Goal: Complete application form: Complete application form

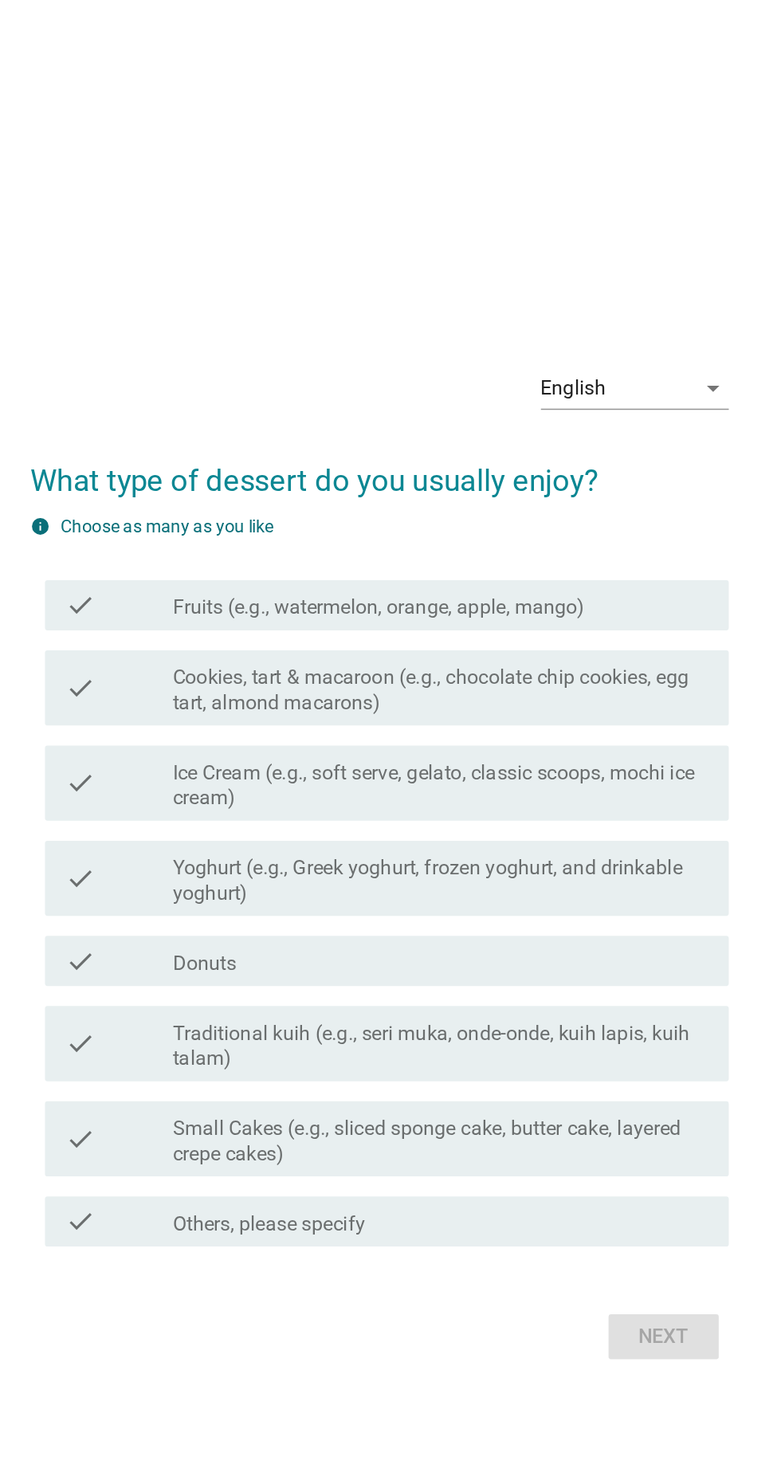
click at [424, 876] on label "Traditional kuih (e.g., seri muka, onde-onde, kuih lapis, kuih talam)" at bounding box center [429, 860] width 341 height 32
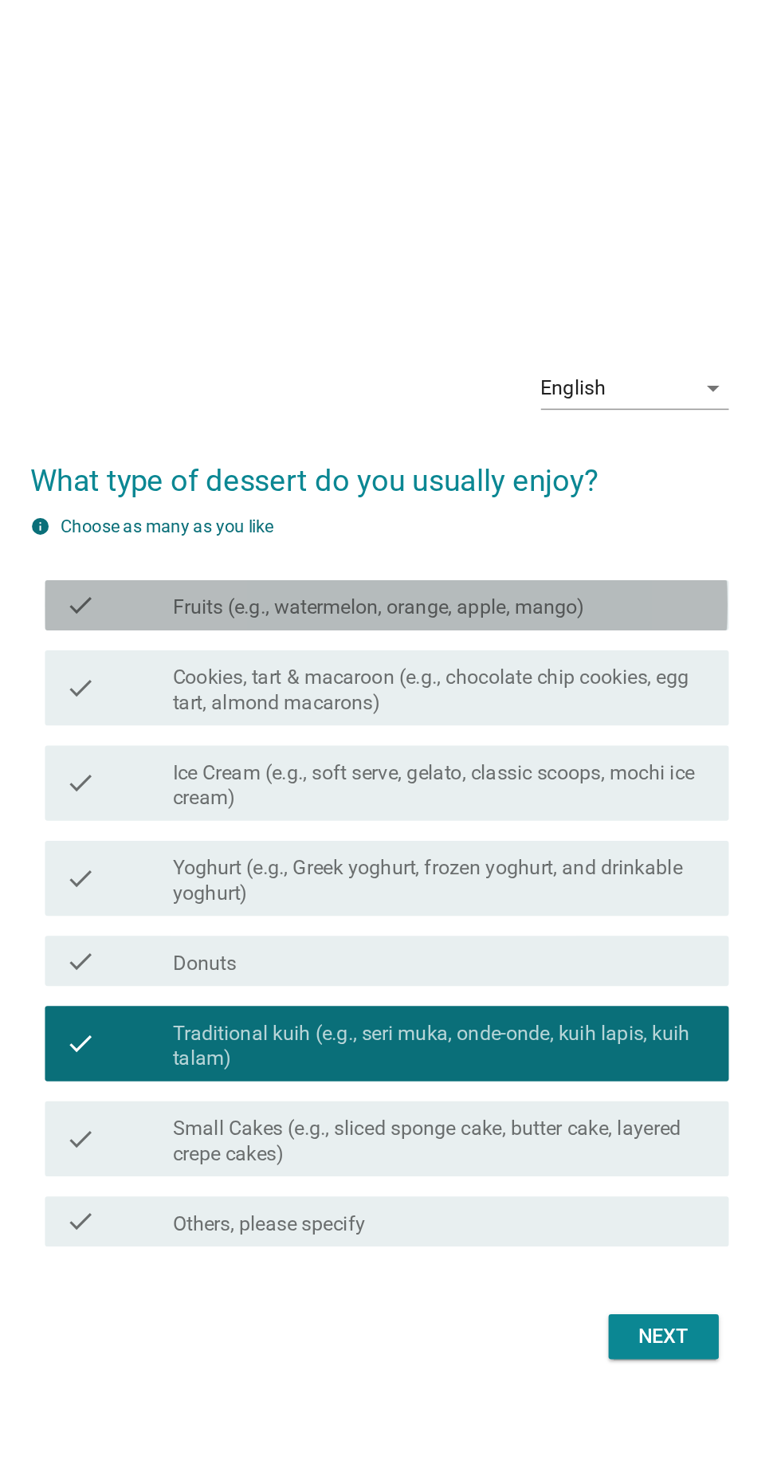
click at [506, 589] on label "Fruits (e.g., watermelon, orange, apple, mango)" at bounding box center [390, 581] width 262 height 16
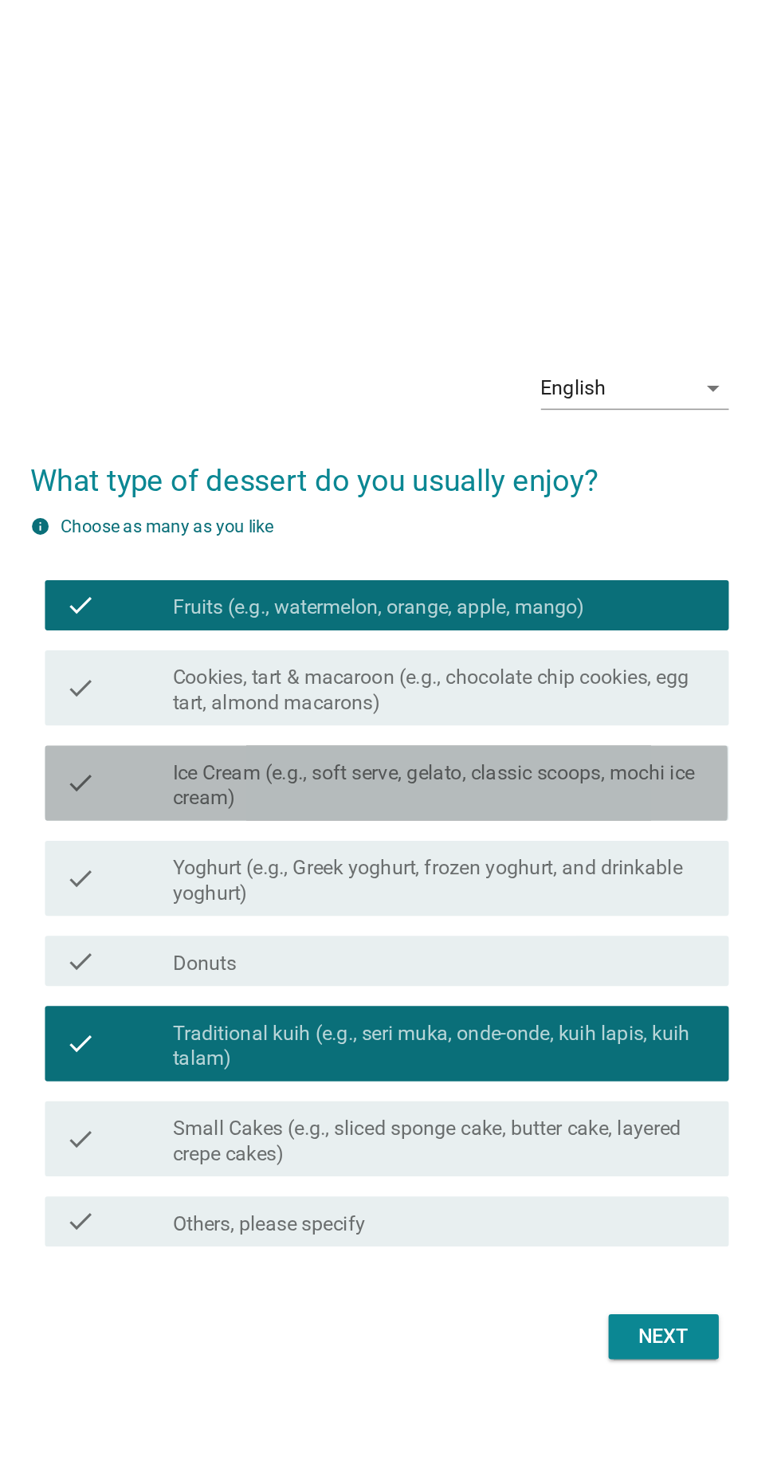
click at [533, 710] on label "Ice Cream (e.g., soft serve, gelato, classic scoops, mochi ice cream)" at bounding box center [429, 694] width 341 height 32
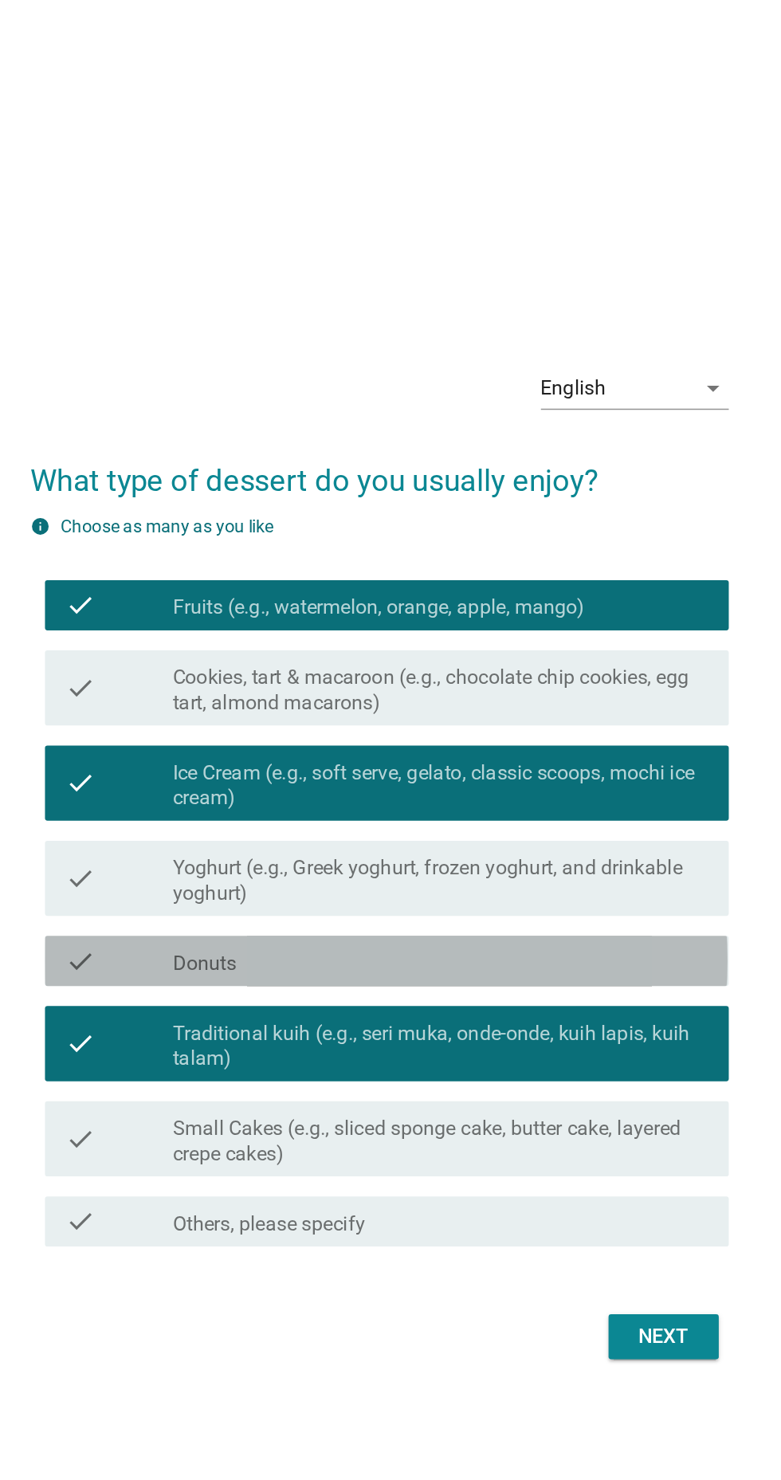
click at [536, 822] on div "check check_box_outline_blank Donuts" at bounding box center [395, 806] width 434 height 32
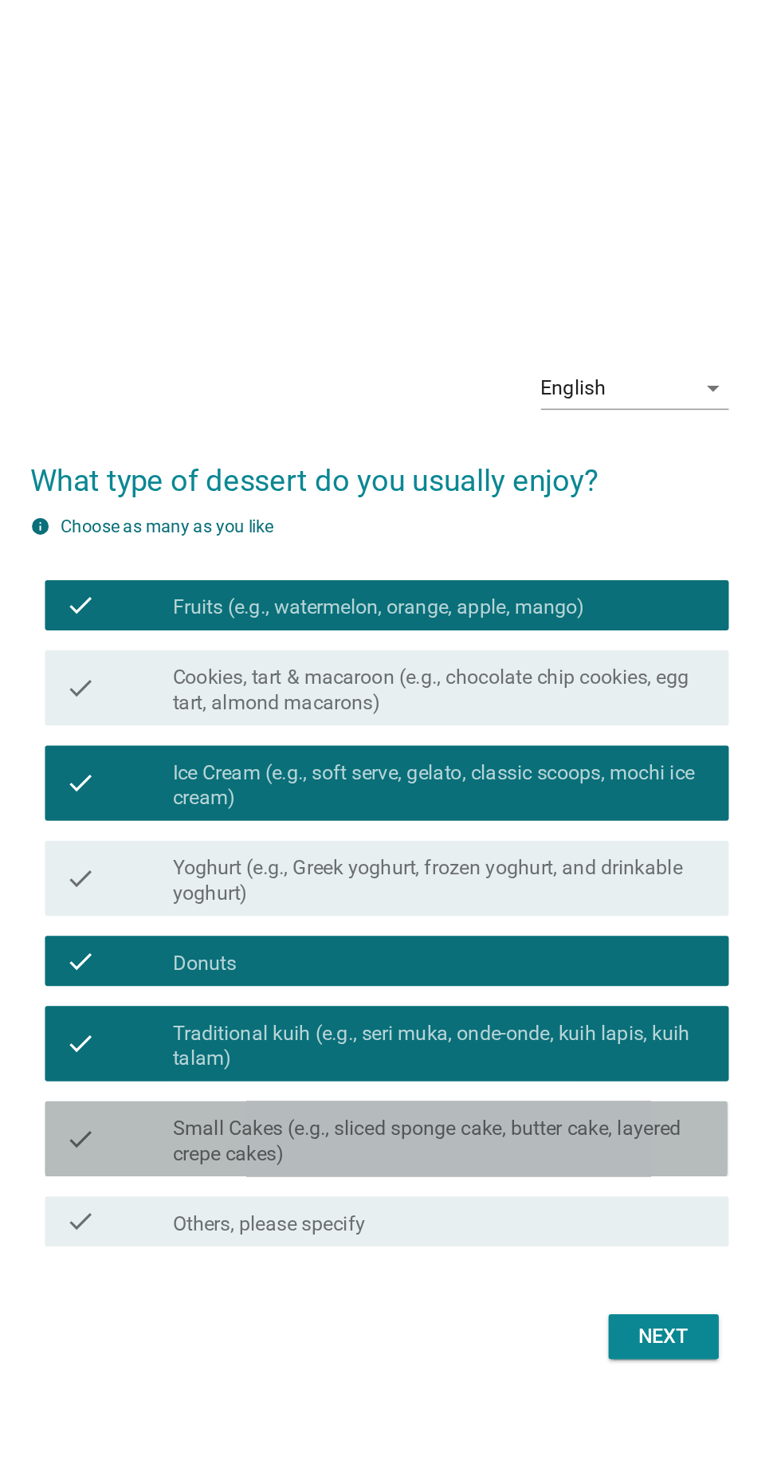
click at [526, 937] on label "Small Cakes (e.g., sliced sponge cake, butter cake, layered crepe cakes)" at bounding box center [429, 921] width 341 height 32
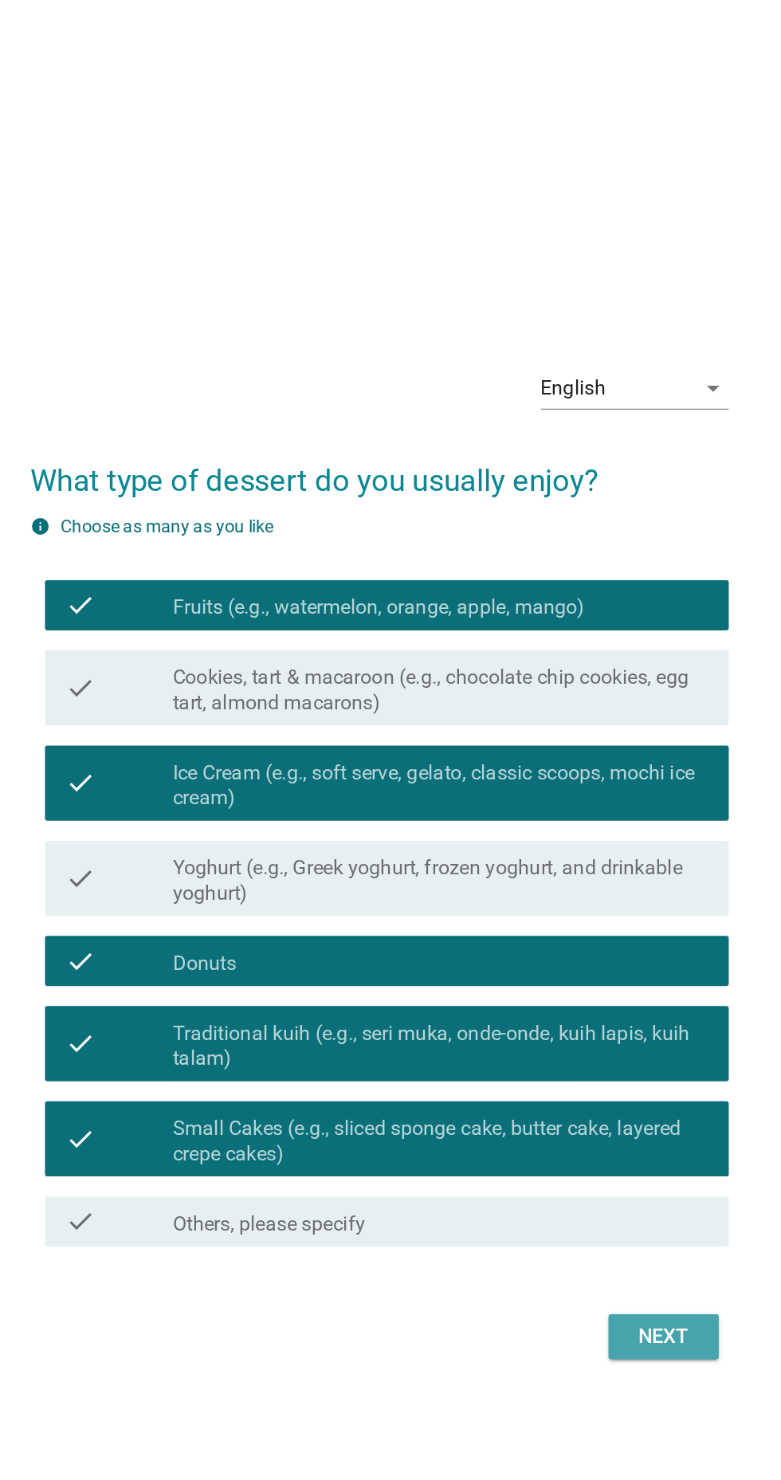
click at [581, 1055] on div "Next" at bounding box center [571, 1044] width 45 height 19
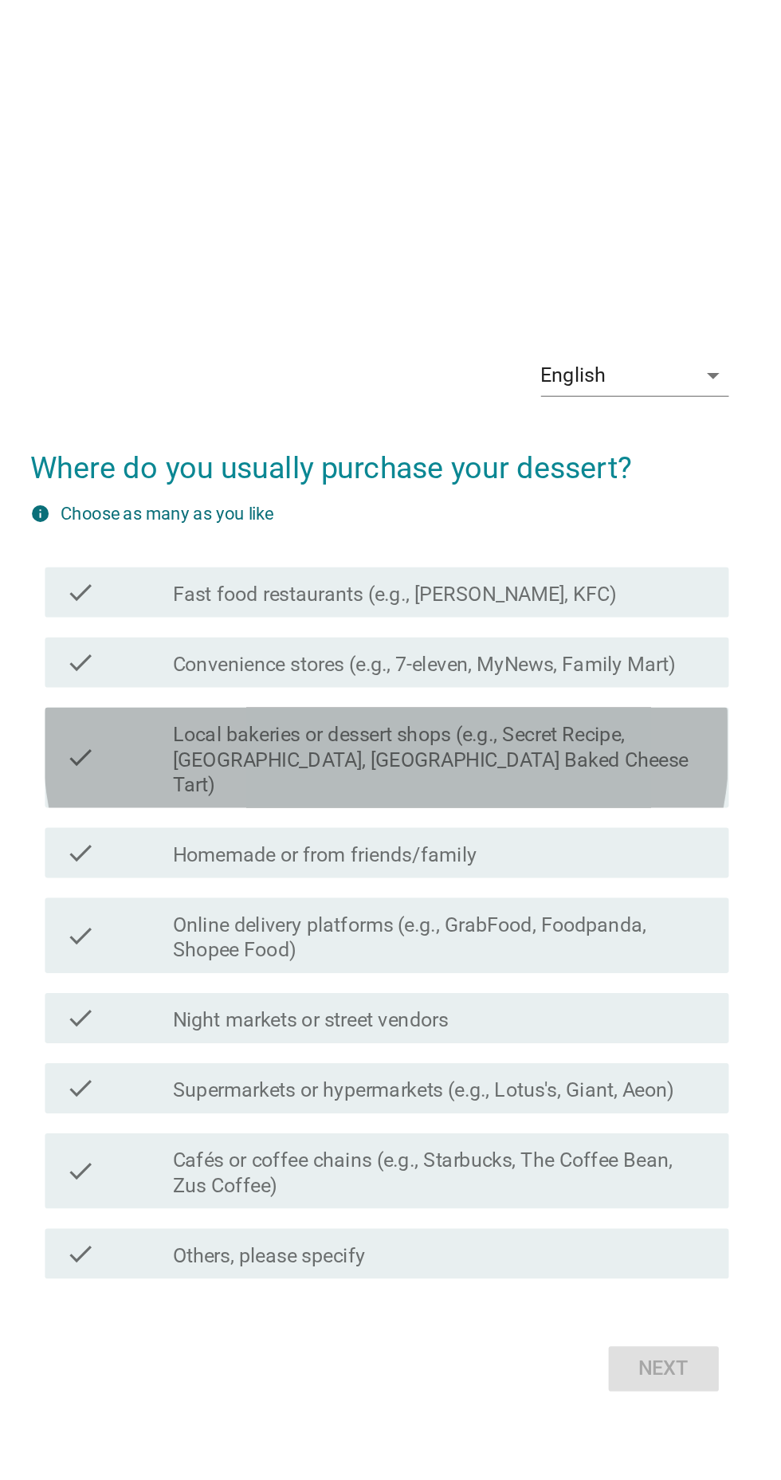
click at [549, 696] on label "Local bakeries or dessert shops (e.g., Secret Recipe, [GEOGRAPHIC_DATA], [GEOGR…" at bounding box center [429, 672] width 341 height 48
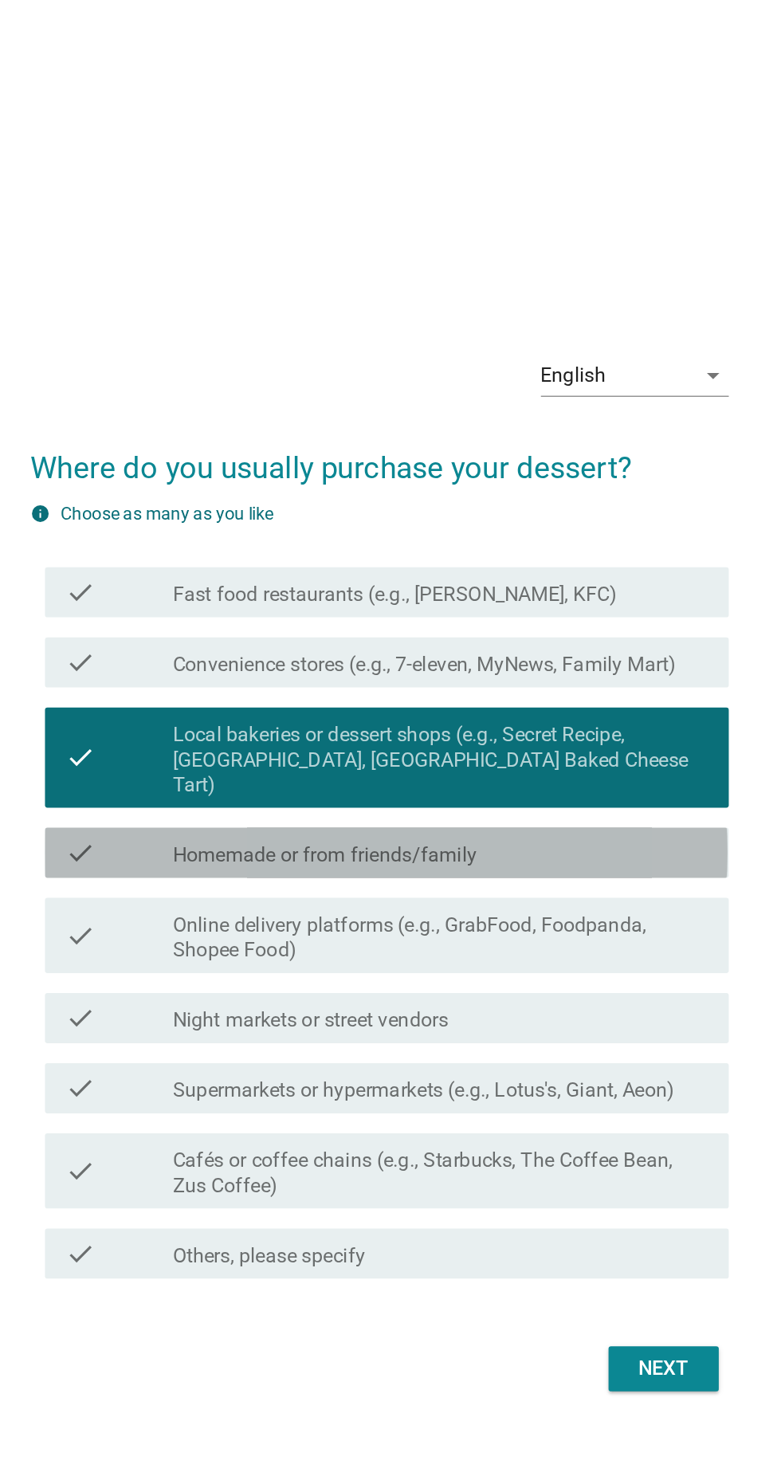
click at [507, 740] on div "check_box_outline_blank Homemade or from friends/family" at bounding box center [429, 730] width 341 height 19
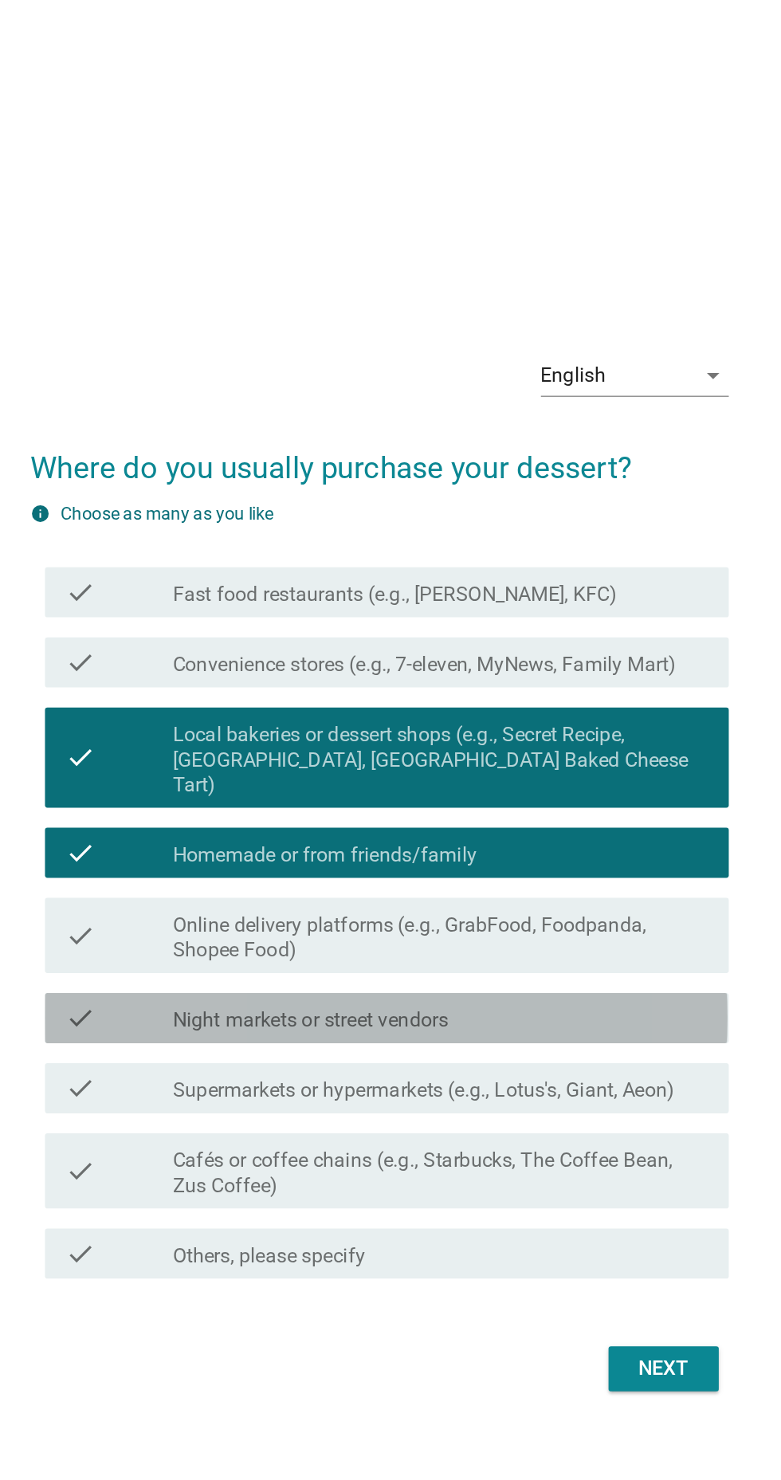
click at [517, 846] on div "check_box_outline_blank Night markets or street vendors" at bounding box center [429, 836] width 341 height 19
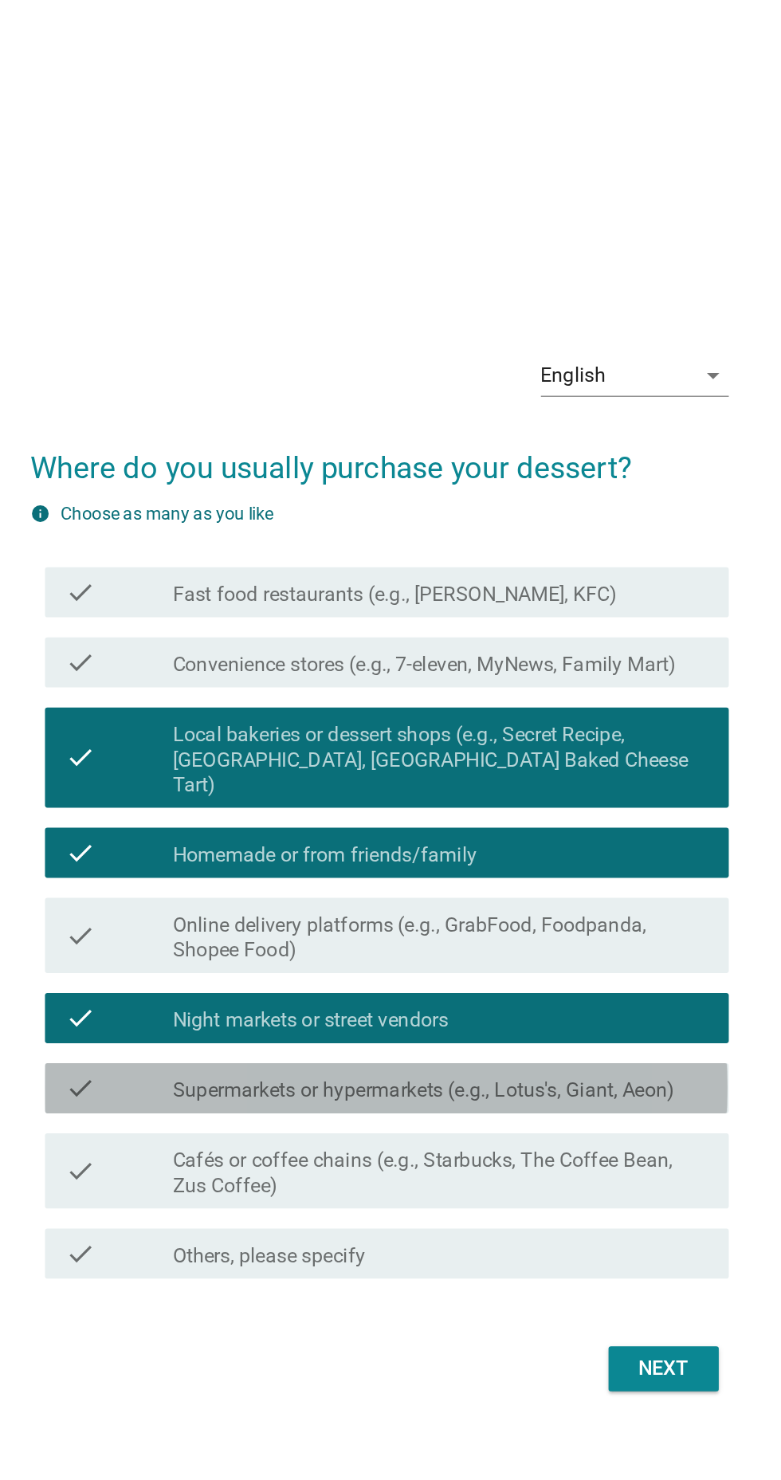
click at [495, 890] on label "Supermarkets or hypermarkets (e.g., Lotus's, Giant, Aeon)" at bounding box center [419, 882] width 320 height 16
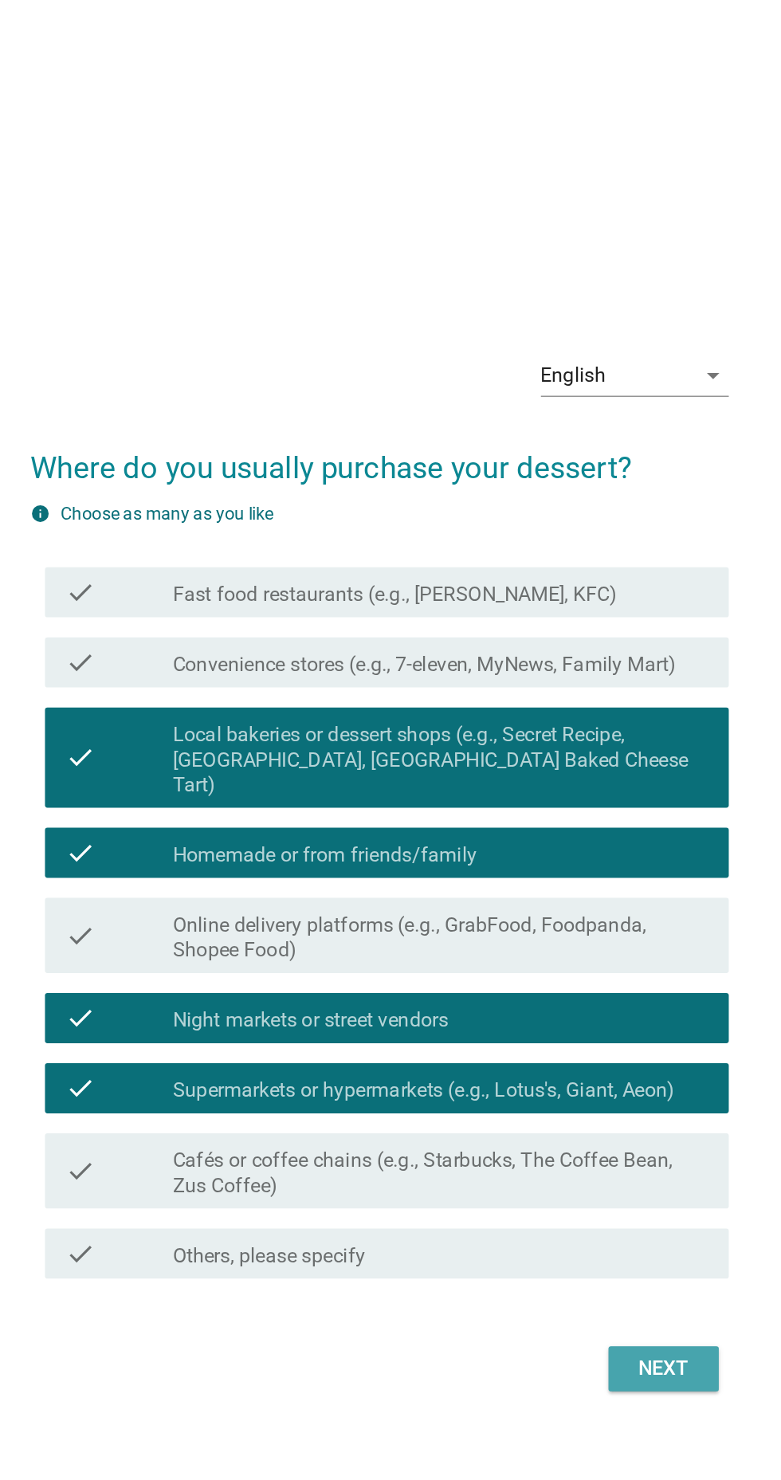
click at [583, 1069] on div "Next" at bounding box center [571, 1059] width 45 height 19
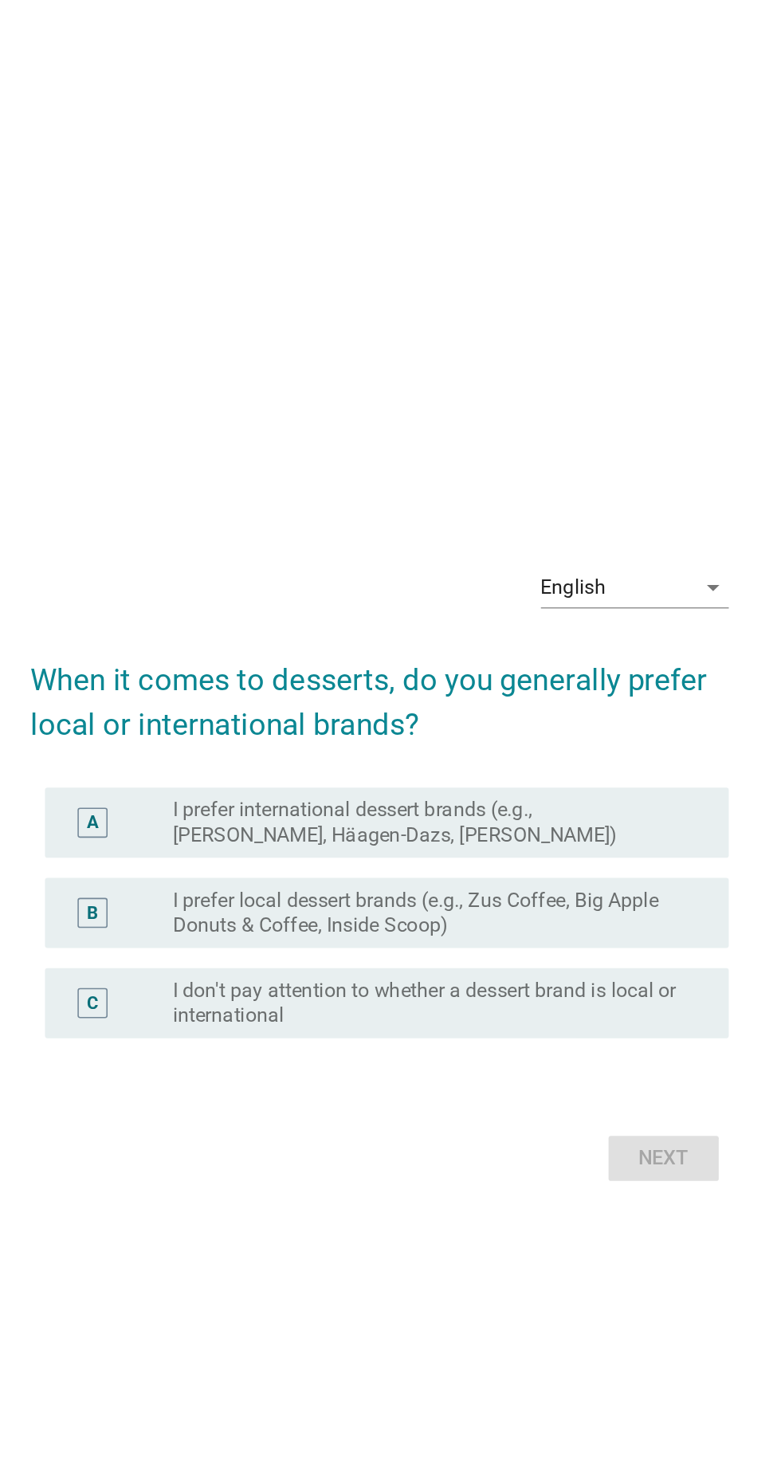
scroll to position [126, 0]
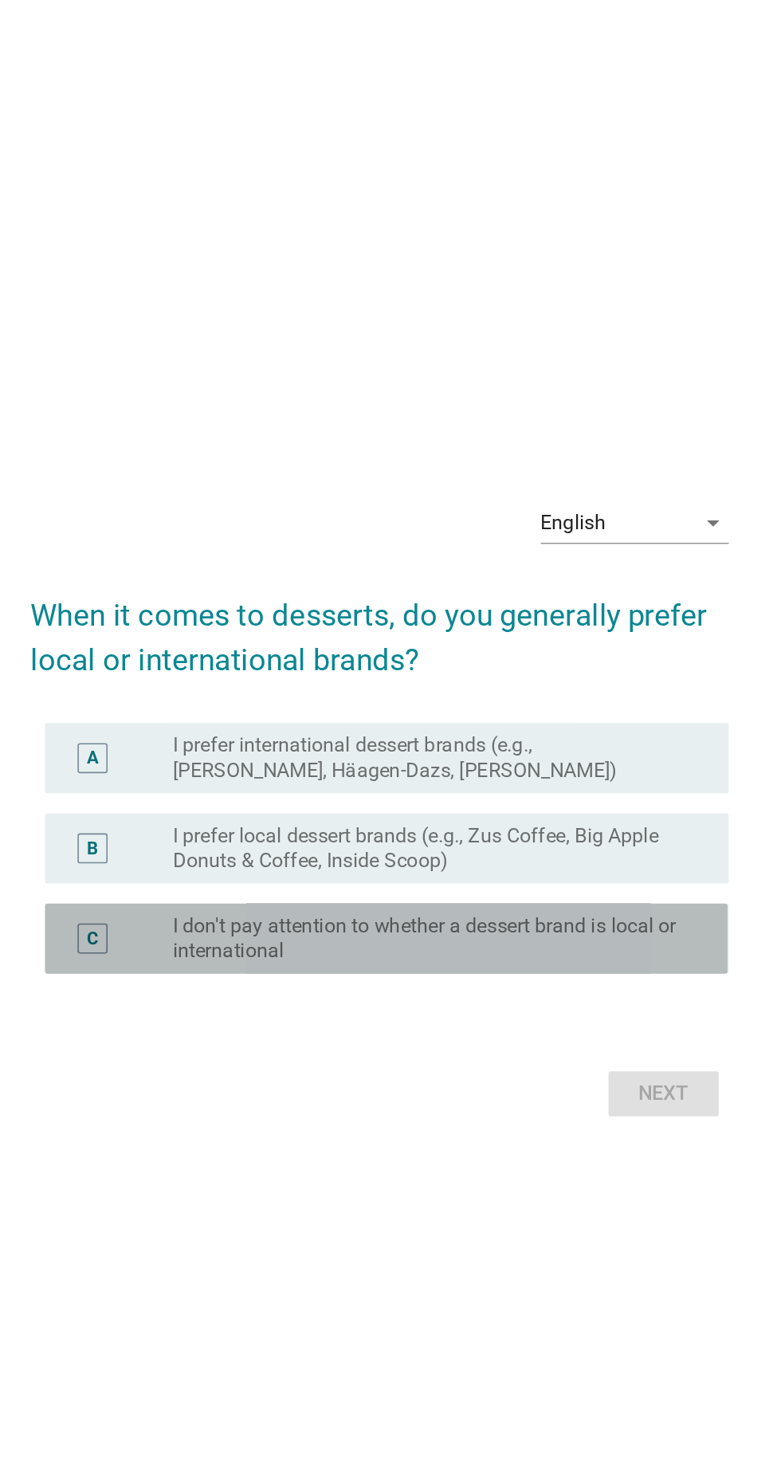
click at [548, 769] on label "I don't pay attention to whether a dessert brand is local or international" at bounding box center [423, 785] width 328 height 32
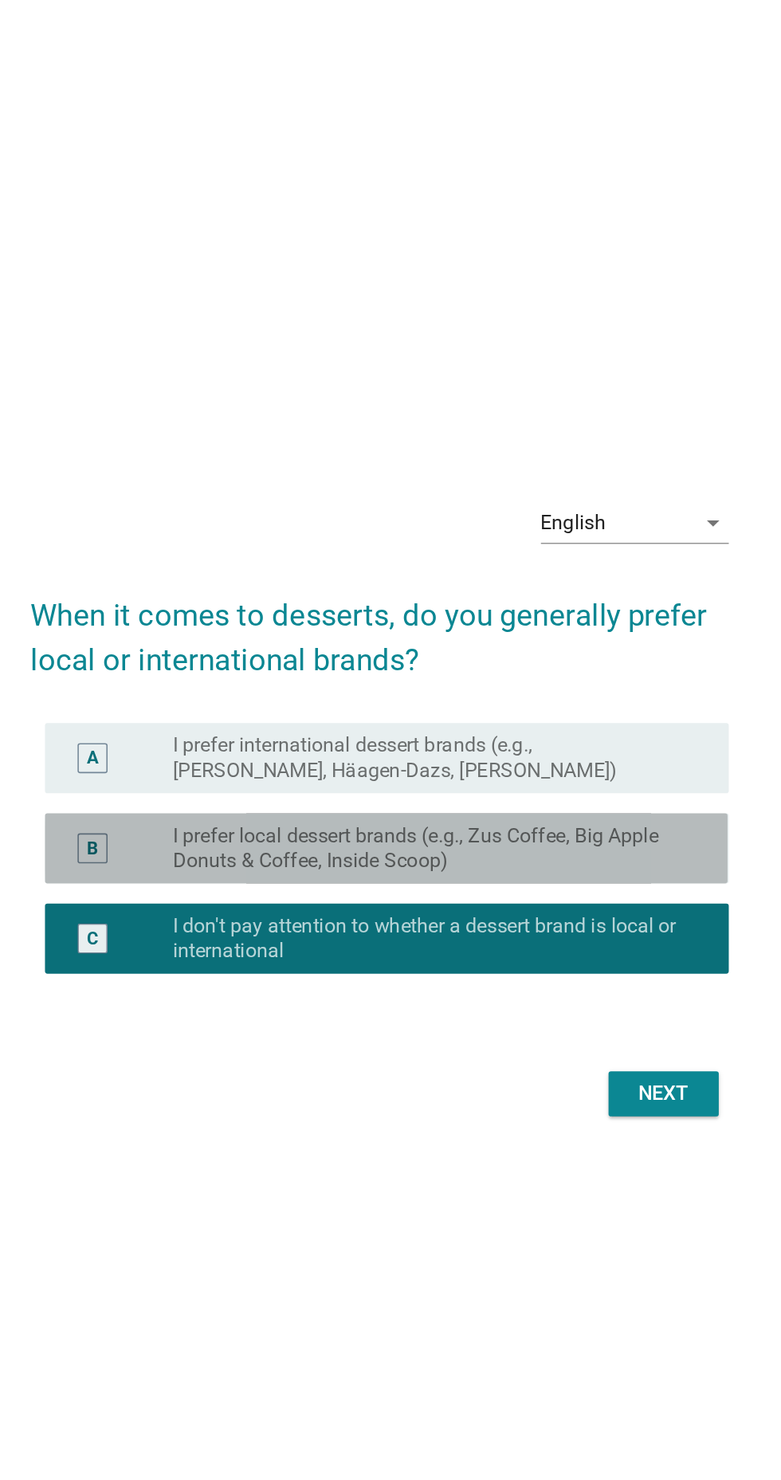
click at [550, 712] on label "I prefer local dessert brands (e.g., Zus Coffee, Big Apple Donuts & Coffee, Ins…" at bounding box center [423, 728] width 328 height 32
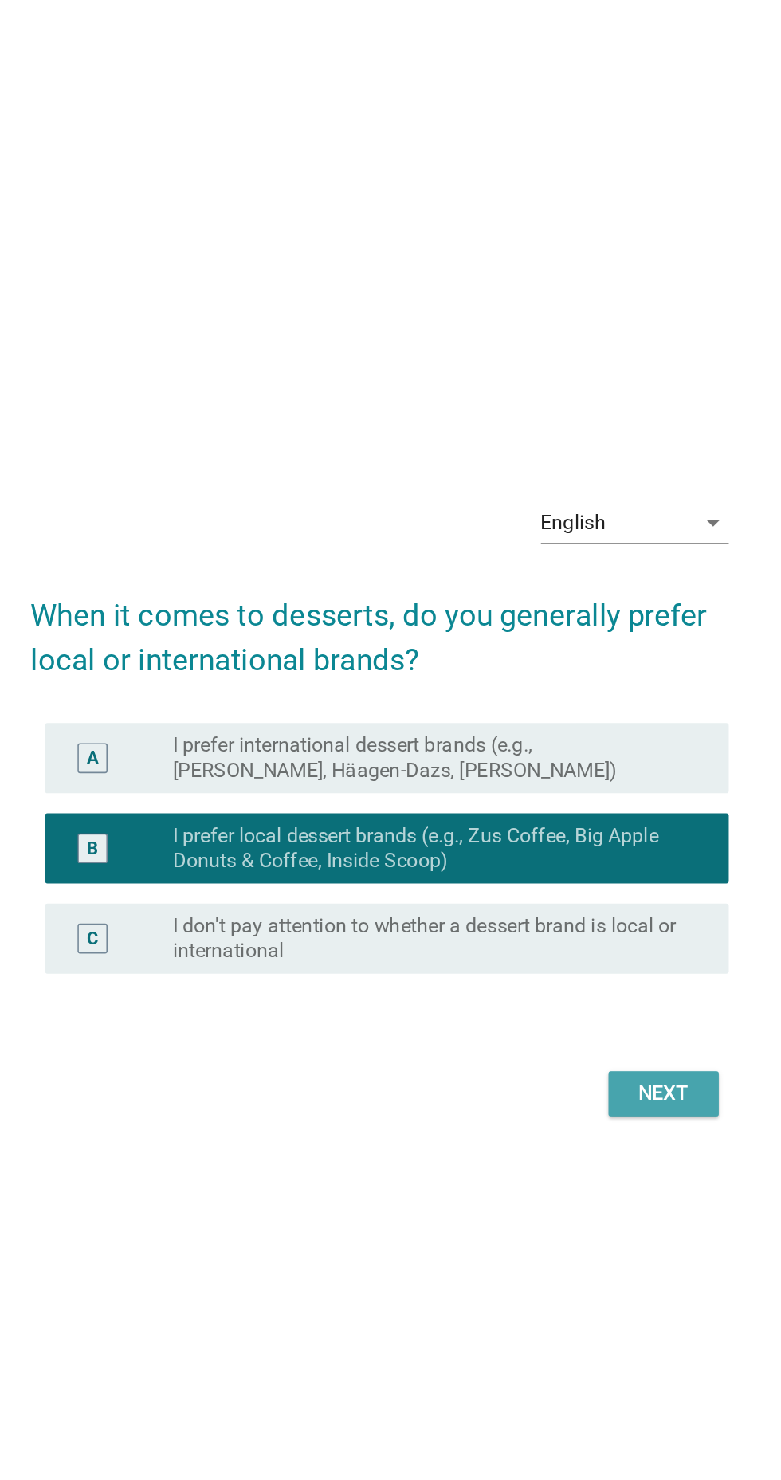
click at [588, 874] on div "Next" at bounding box center [571, 883] width 45 height 19
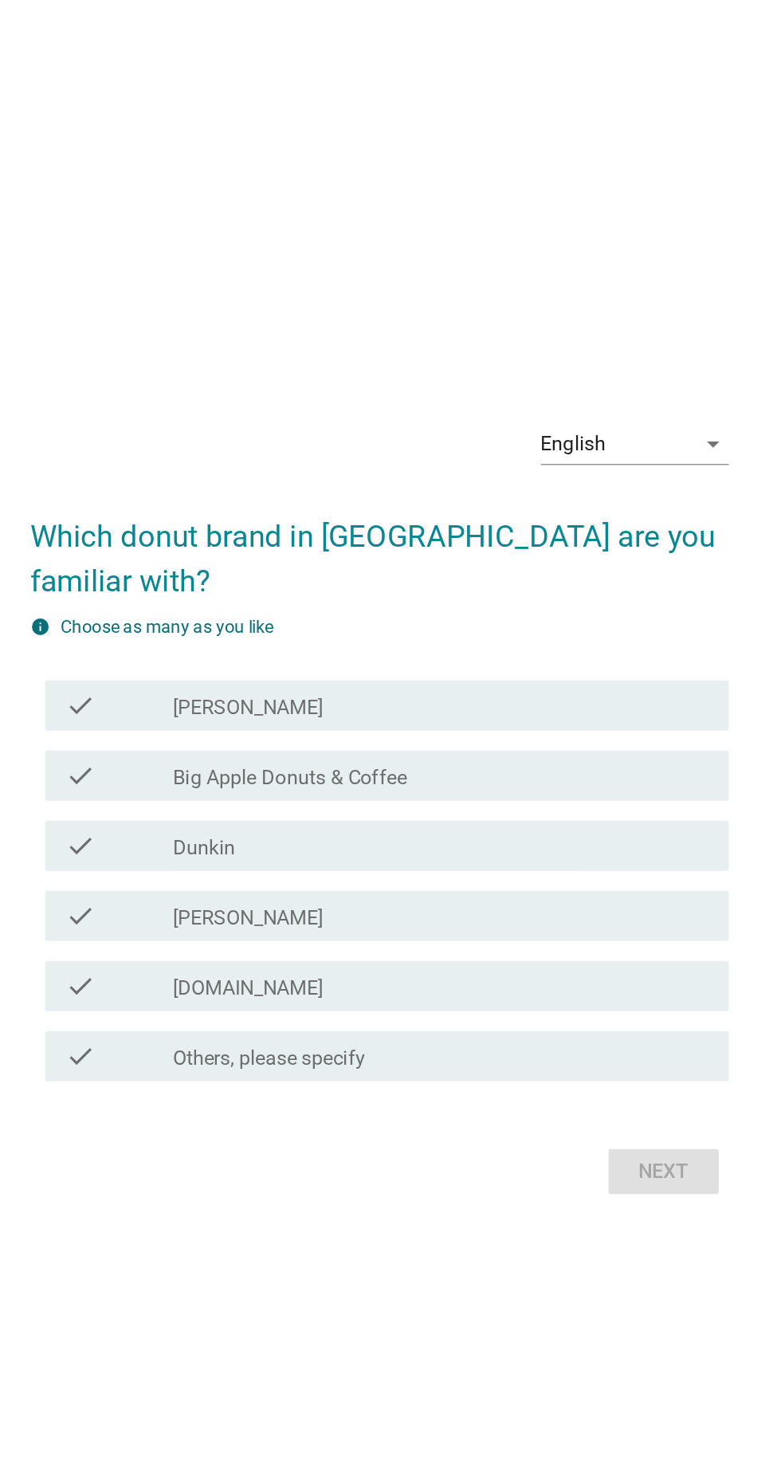
scroll to position [0, 0]
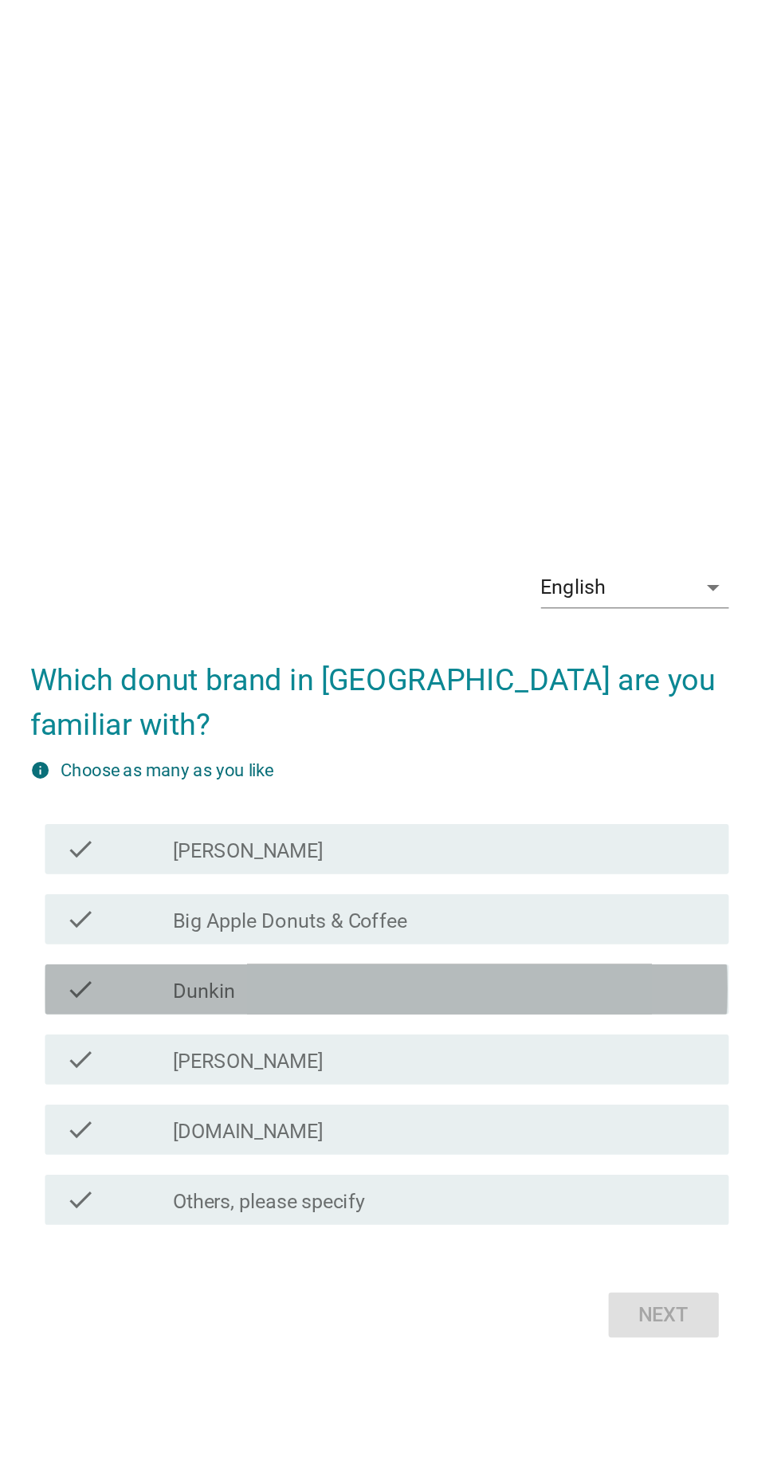
click at [506, 777] on div "check_box_outline_blank Dunkin" at bounding box center [429, 767] width 341 height 19
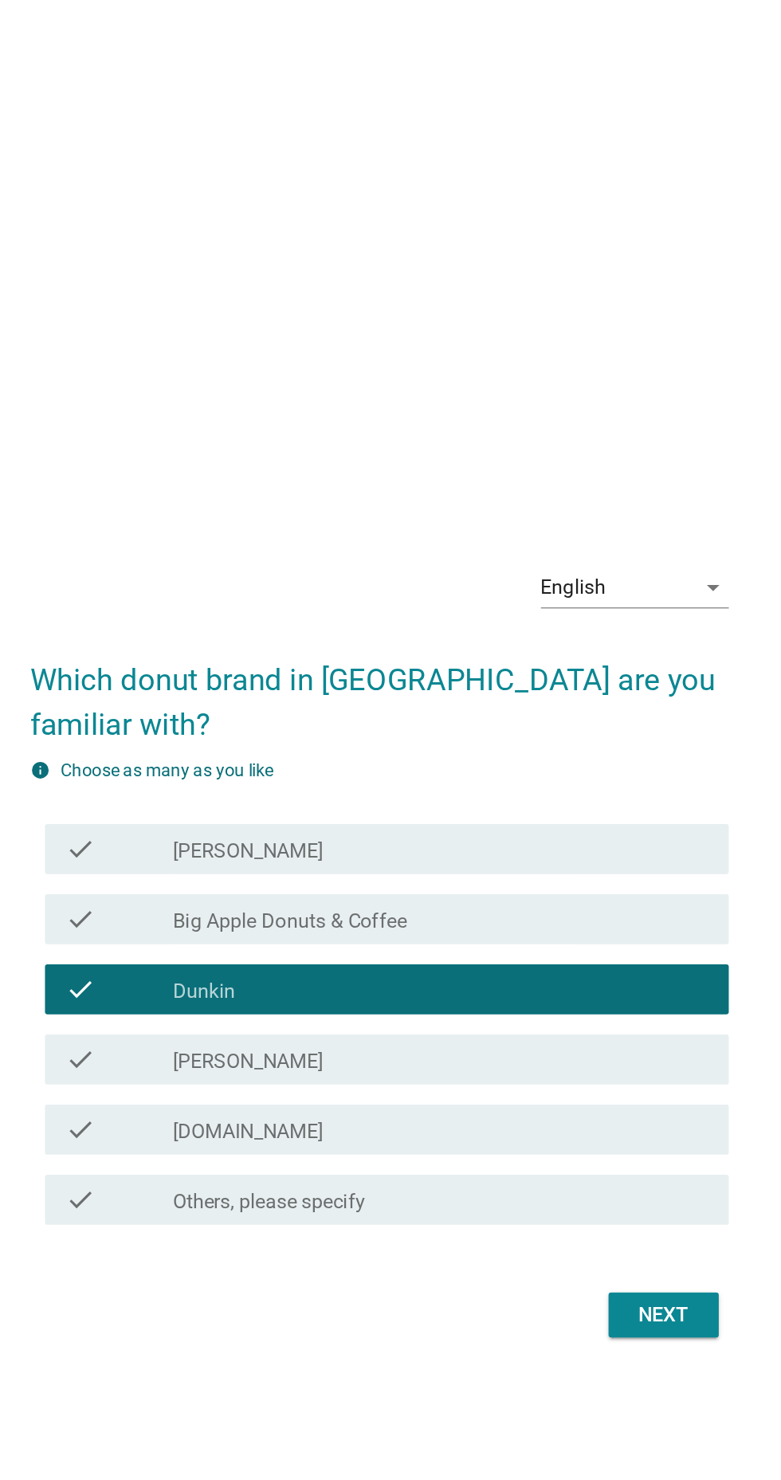
click at [575, 984] on div "Next" at bounding box center [571, 974] width 45 height 19
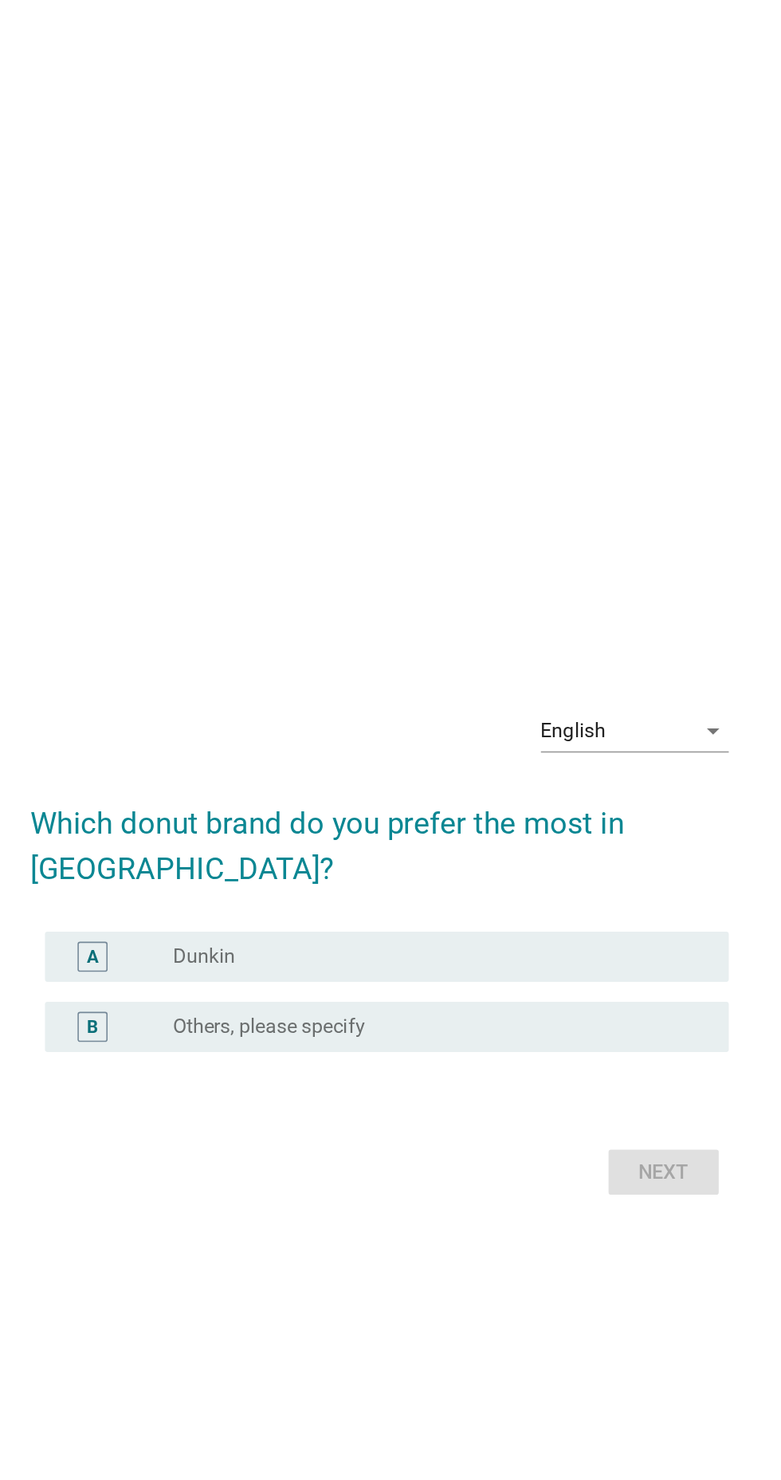
scroll to position [91, 0]
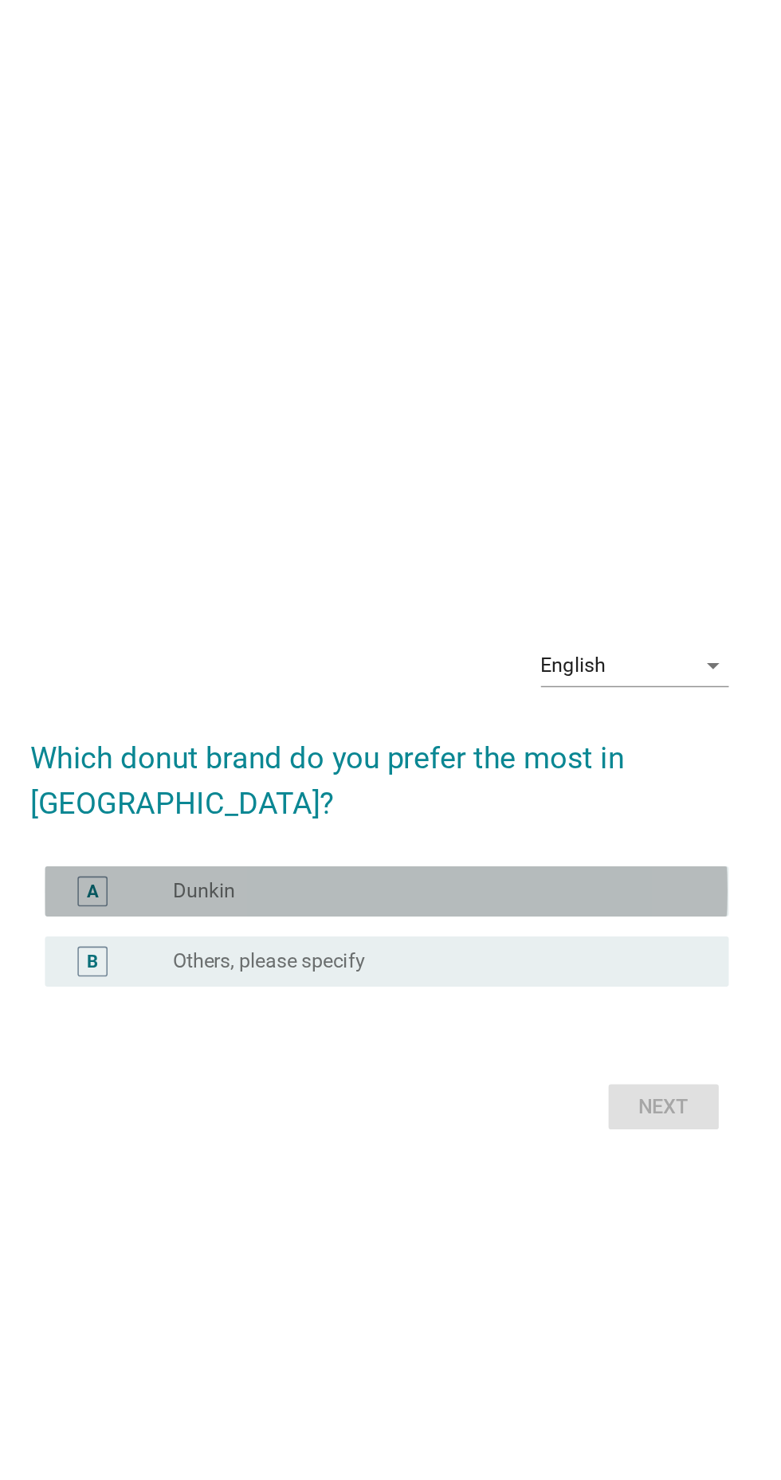
click at [552, 715] on div "radio_button_unchecked Dunkin" at bounding box center [429, 705] width 341 height 19
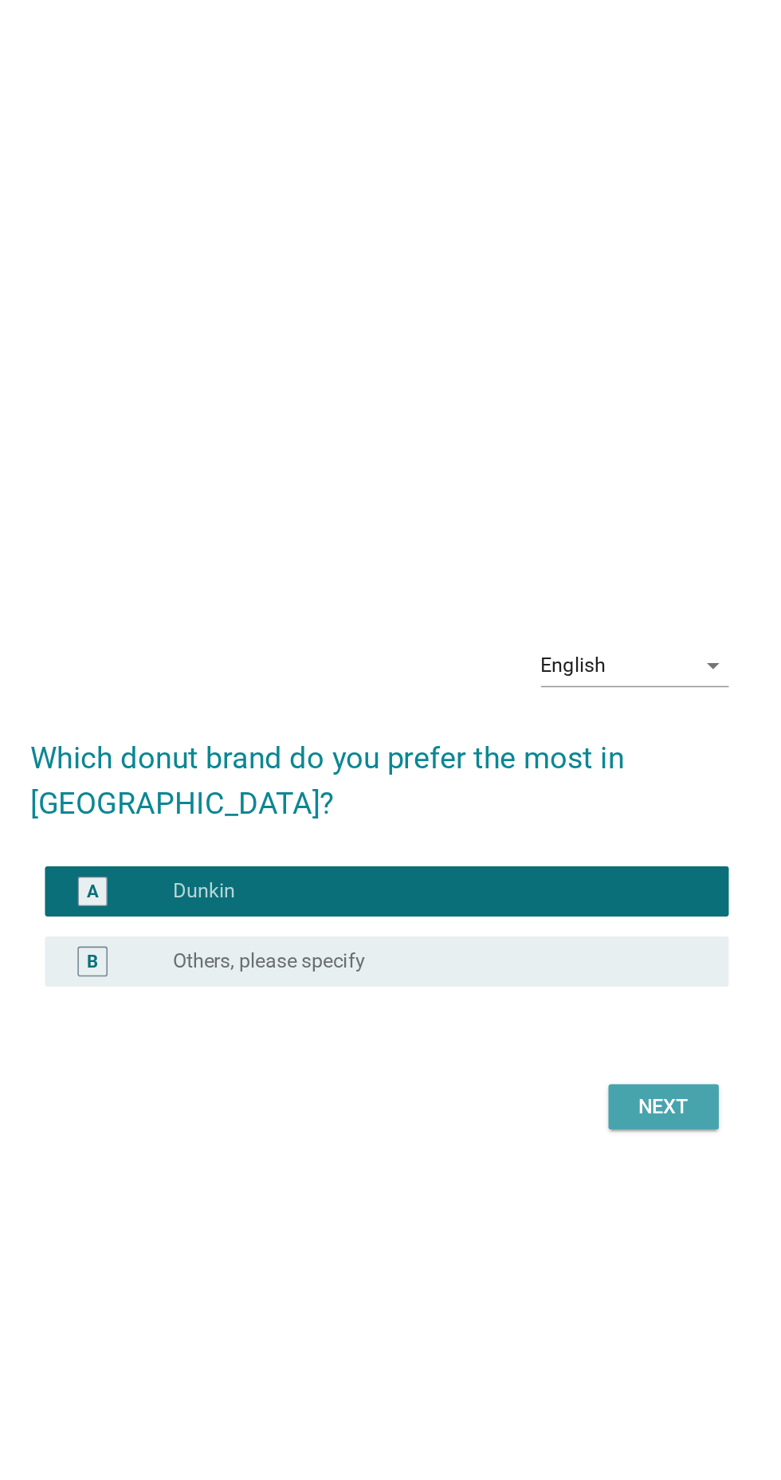
click at [593, 849] on div "Next" at bounding box center [571, 842] width 45 height 19
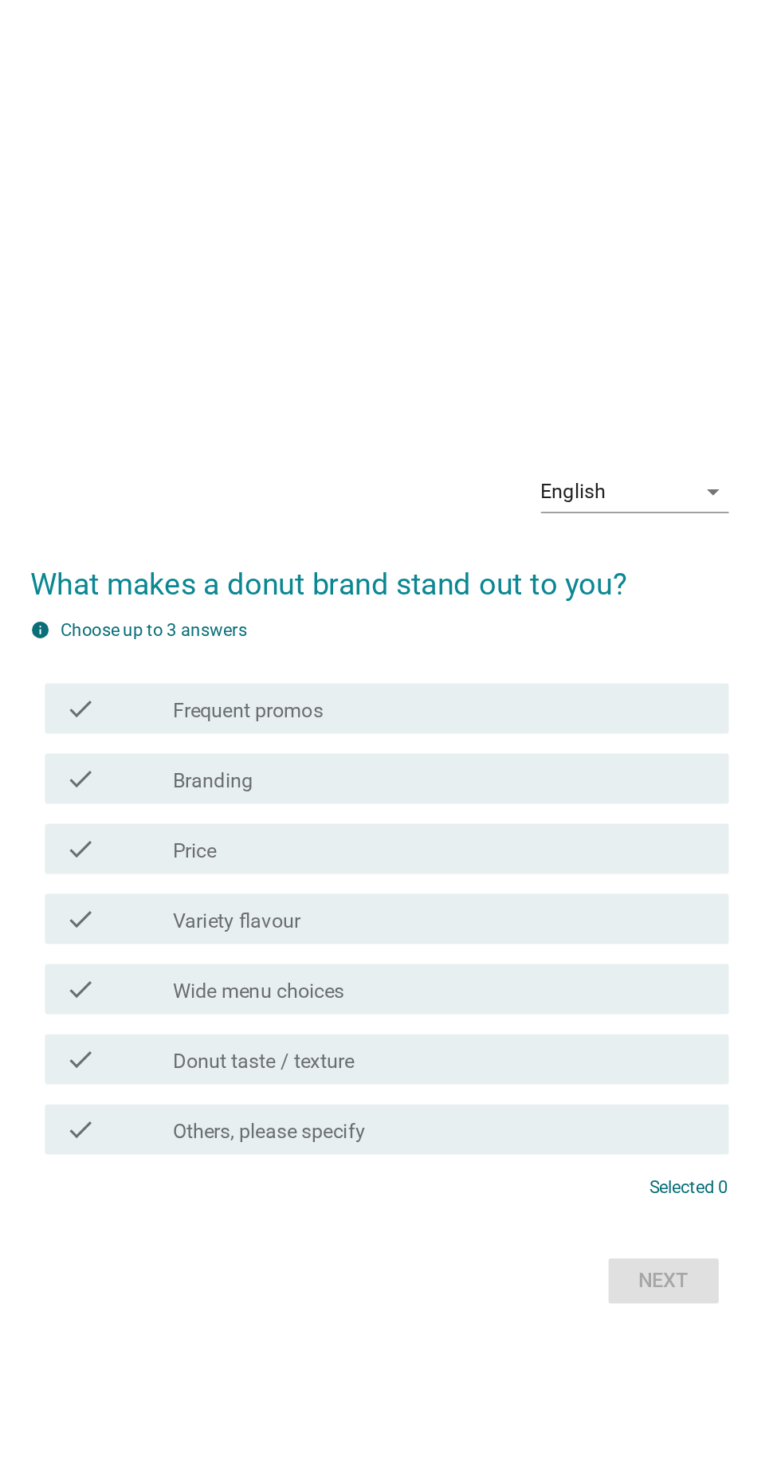
scroll to position [0, 0]
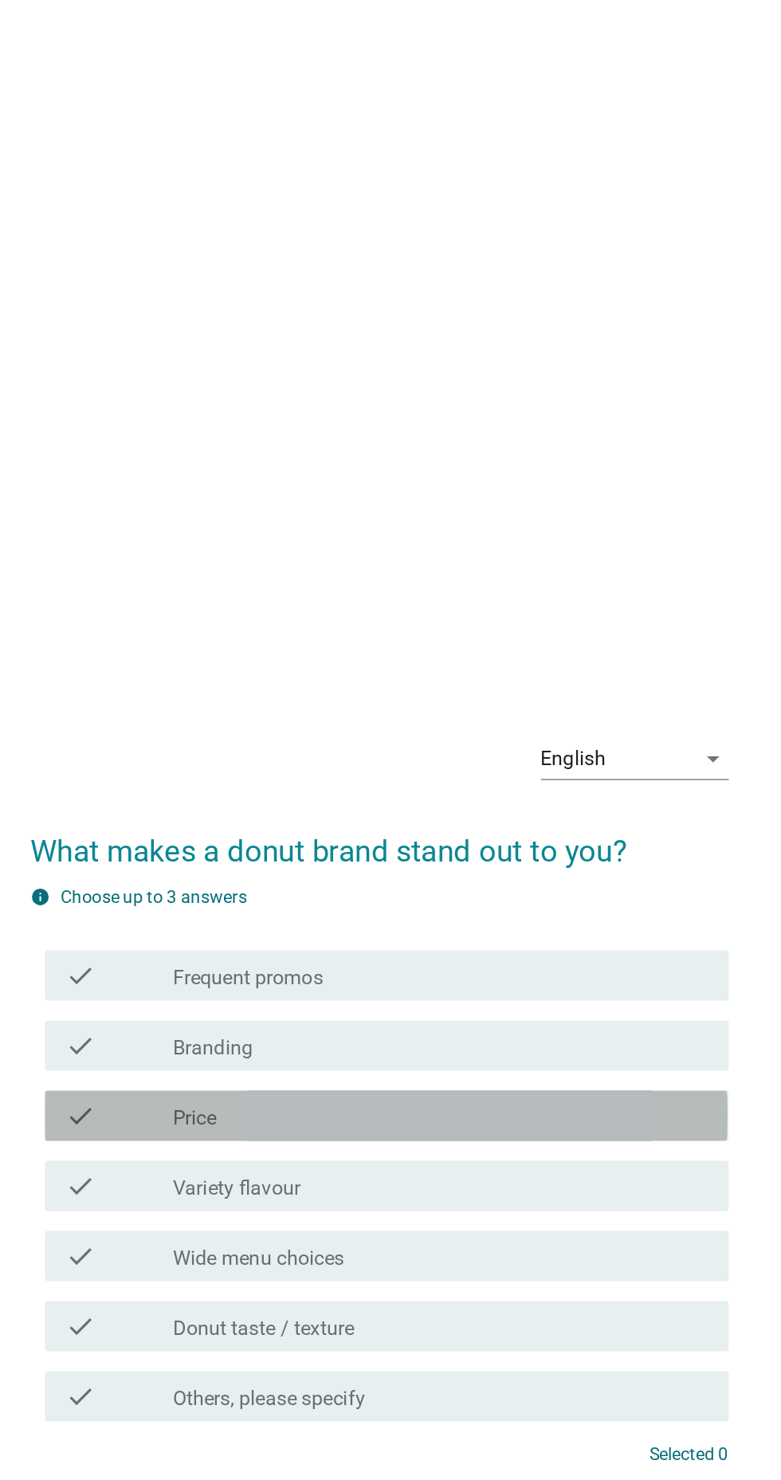
click at [551, 729] on div "check_box_outline_blank Price" at bounding box center [429, 719] width 341 height 19
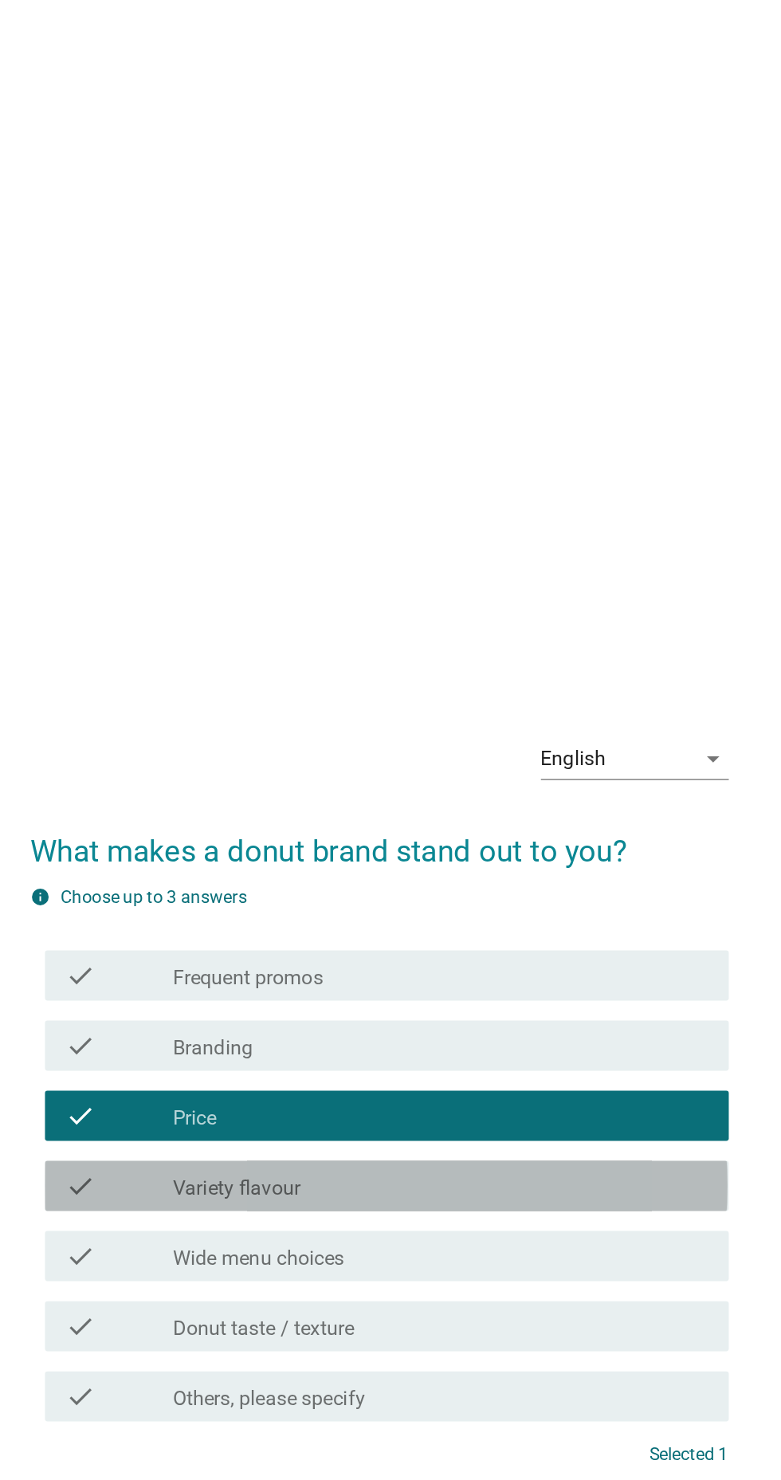
click at [544, 774] on div "check_box_outline_blank Variety flavour" at bounding box center [429, 764] width 341 height 19
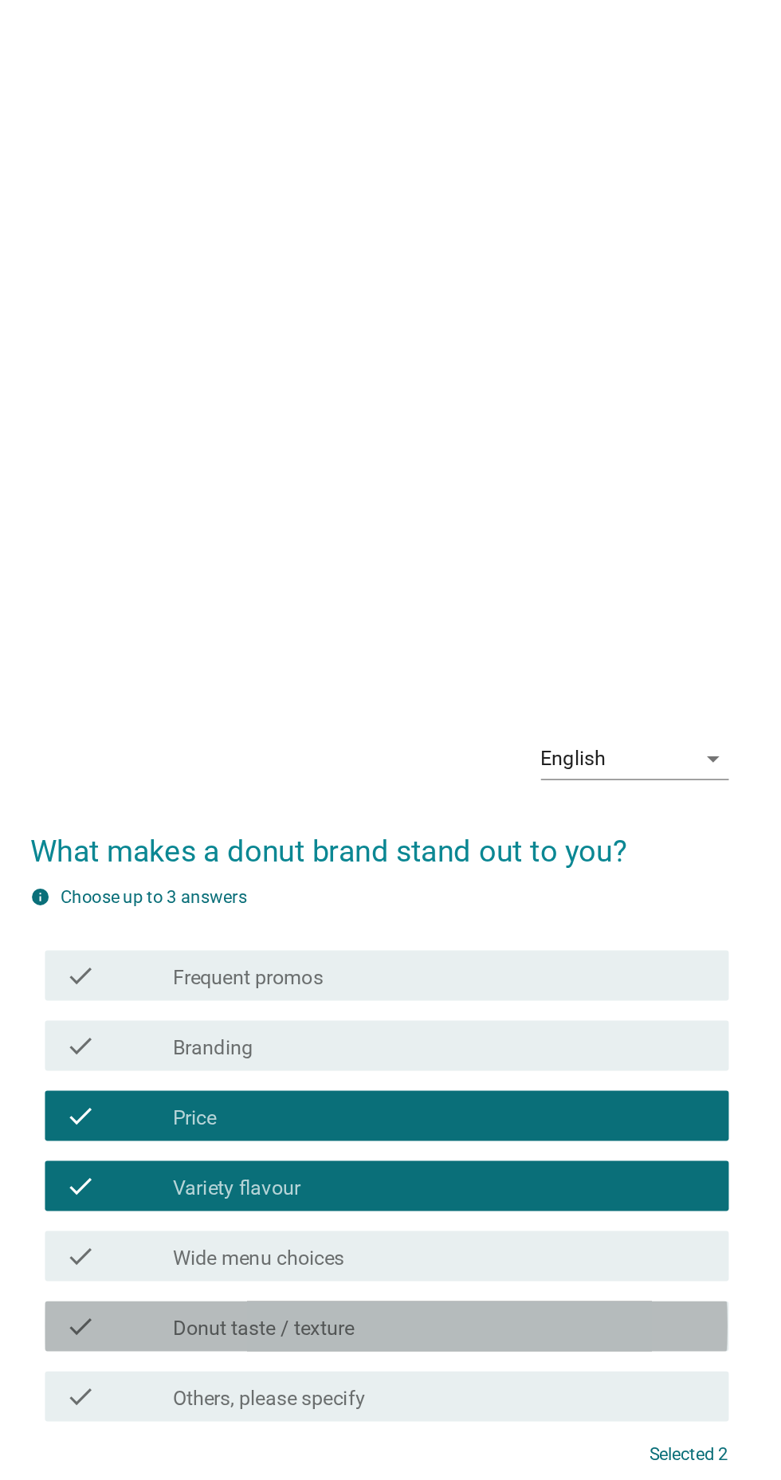
click at [487, 870] on div "check check_box_outline_blank Donut taste / texture" at bounding box center [395, 854] width 434 height 32
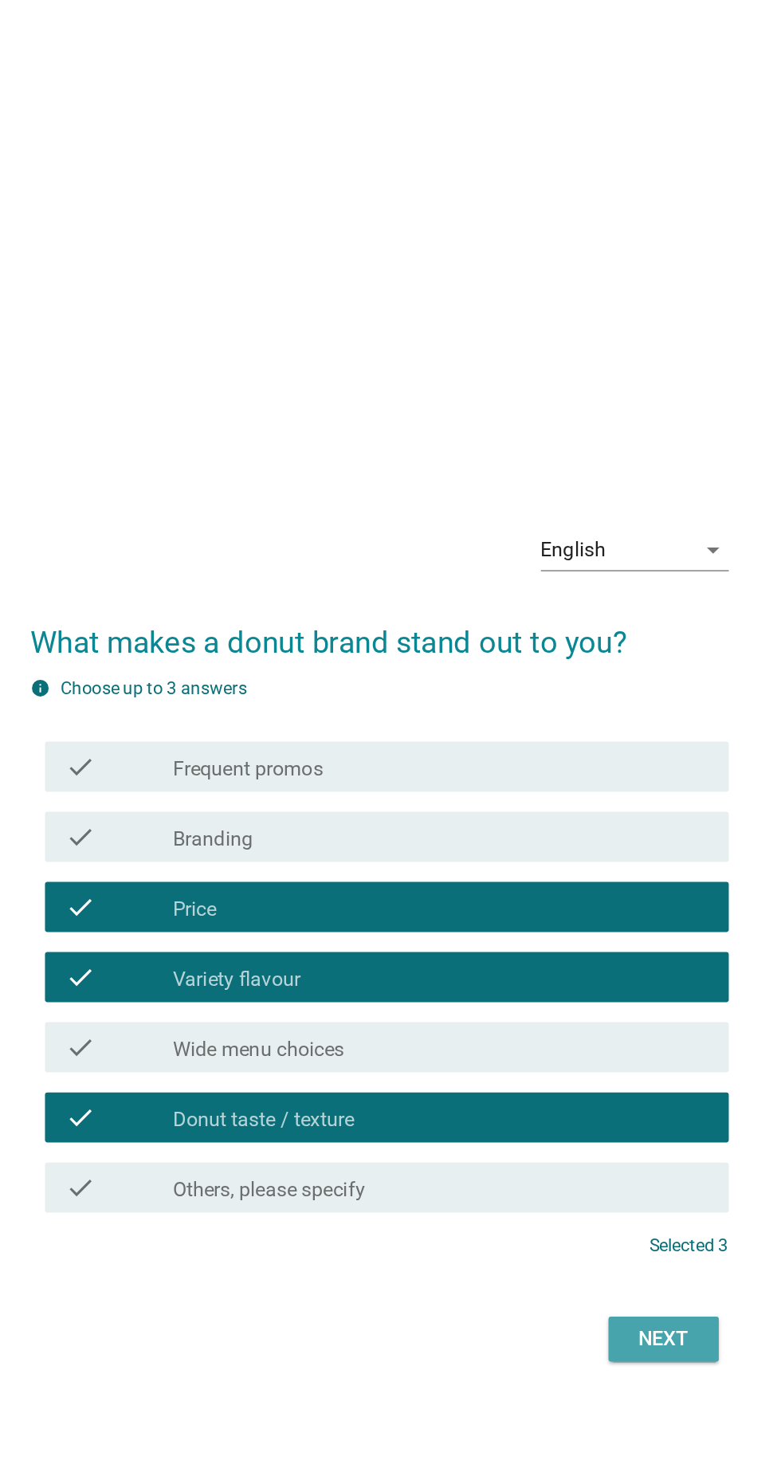
click at [593, 1009] on button "Next" at bounding box center [571, 994] width 70 height 29
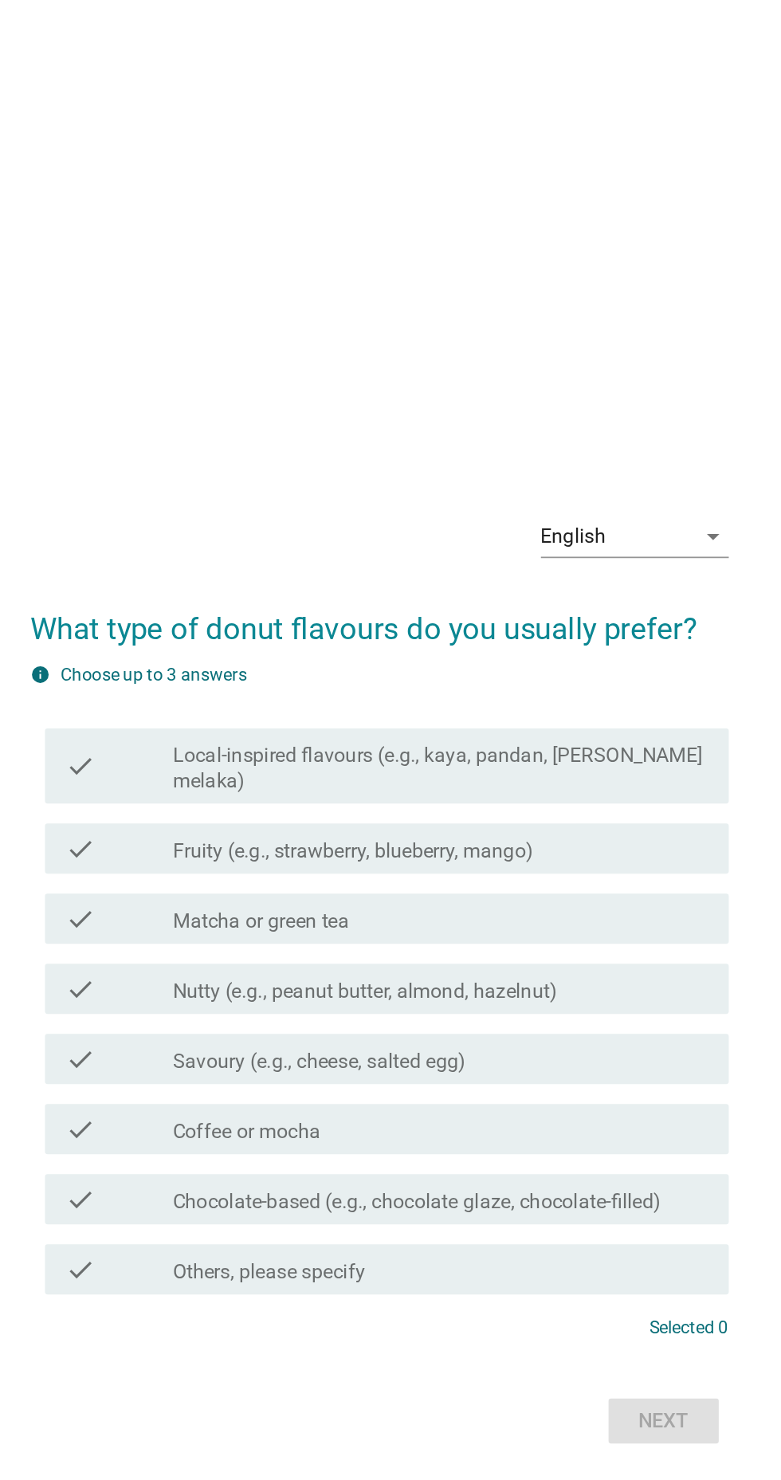
click at [545, 670] on div "check_box_outline_blank Fruity (e.g., strawberry, blueberry, mango)" at bounding box center [429, 660] width 341 height 19
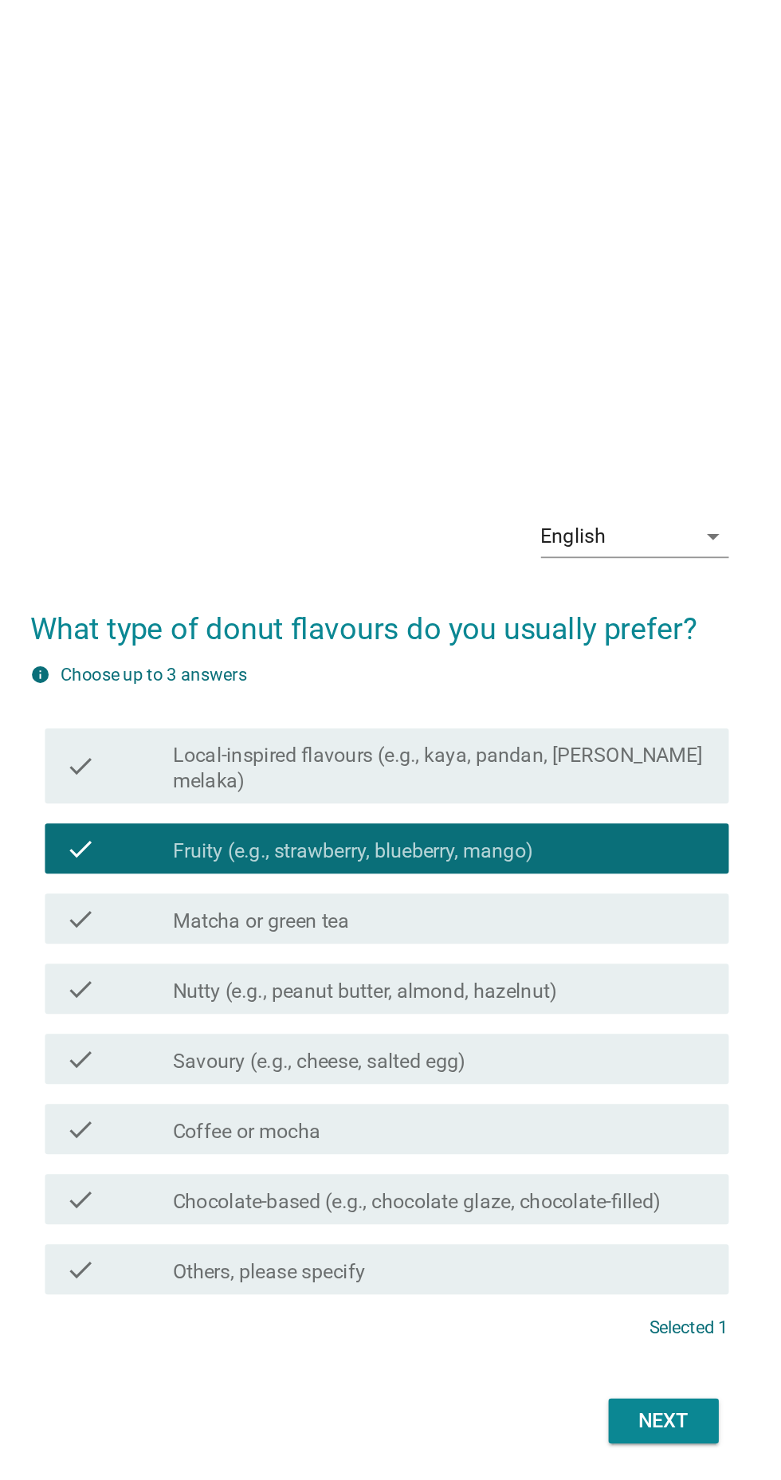
click at [512, 804] on div "check_box_outline_blank Savoury (e.g., cheese, salted egg)" at bounding box center [429, 794] width 341 height 19
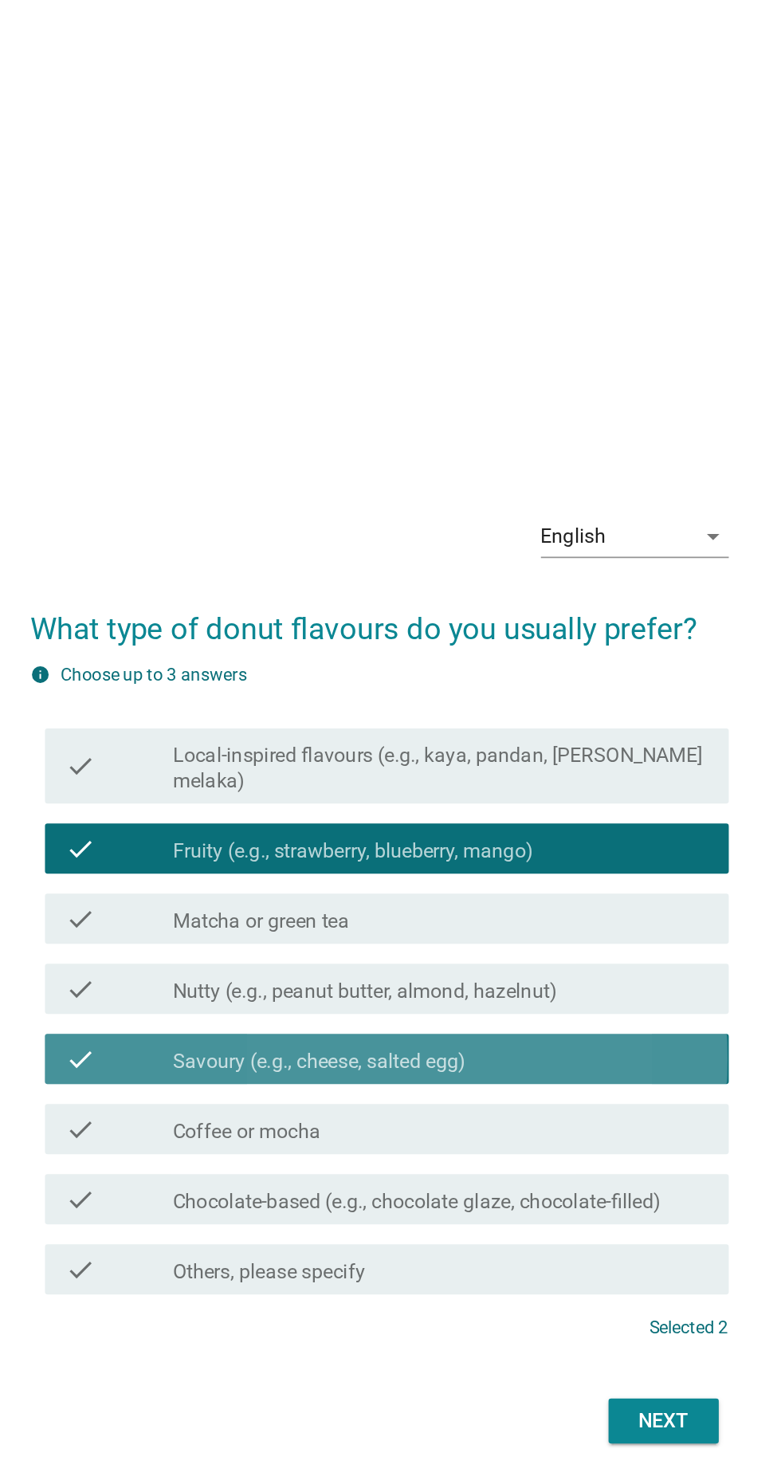
click at [523, 804] on div "check_box_outline_blank Savoury (e.g., cheese, salted egg)" at bounding box center [429, 794] width 341 height 19
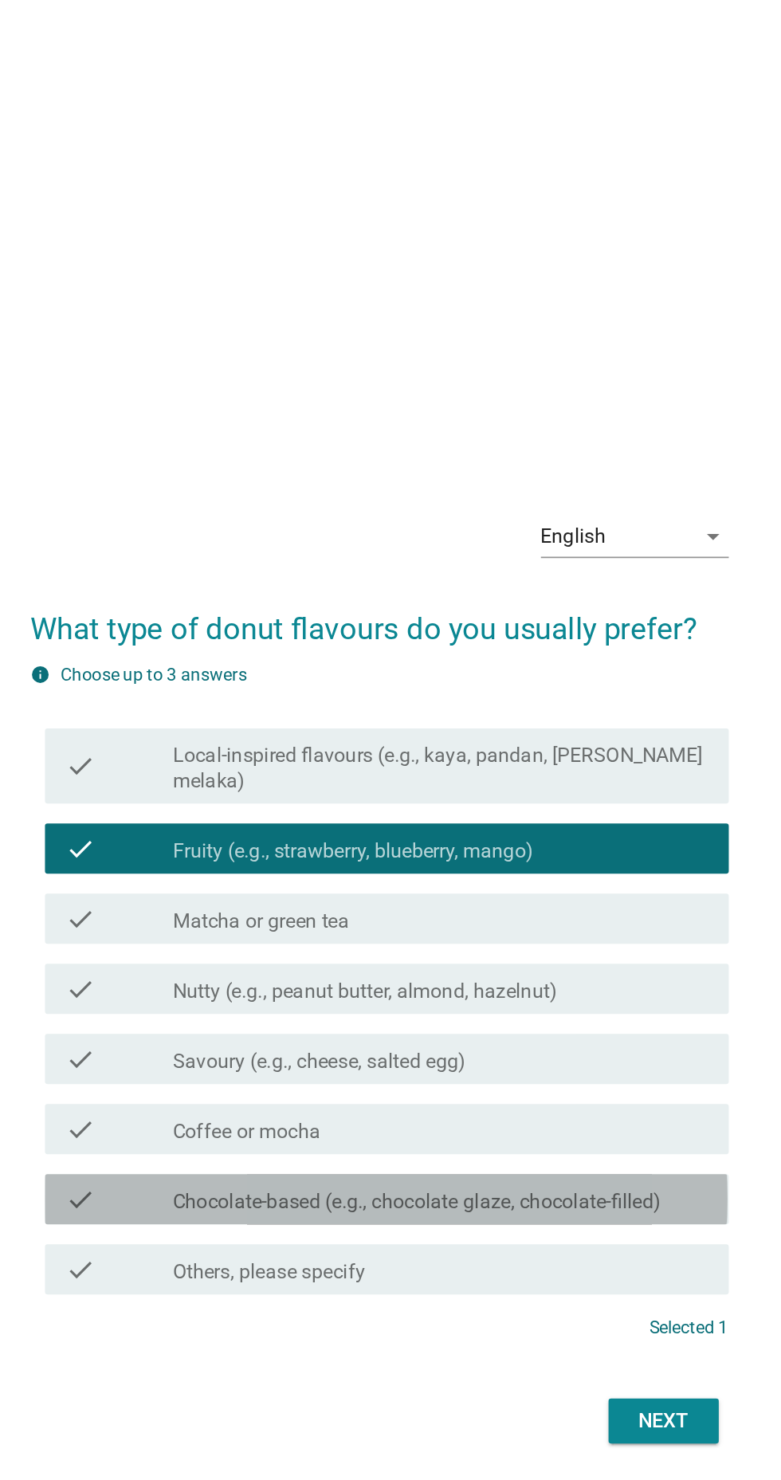
click at [510, 894] on label "Chocolate-based (e.g., chocolate glaze, chocolate-filled)" at bounding box center [414, 886] width 311 height 16
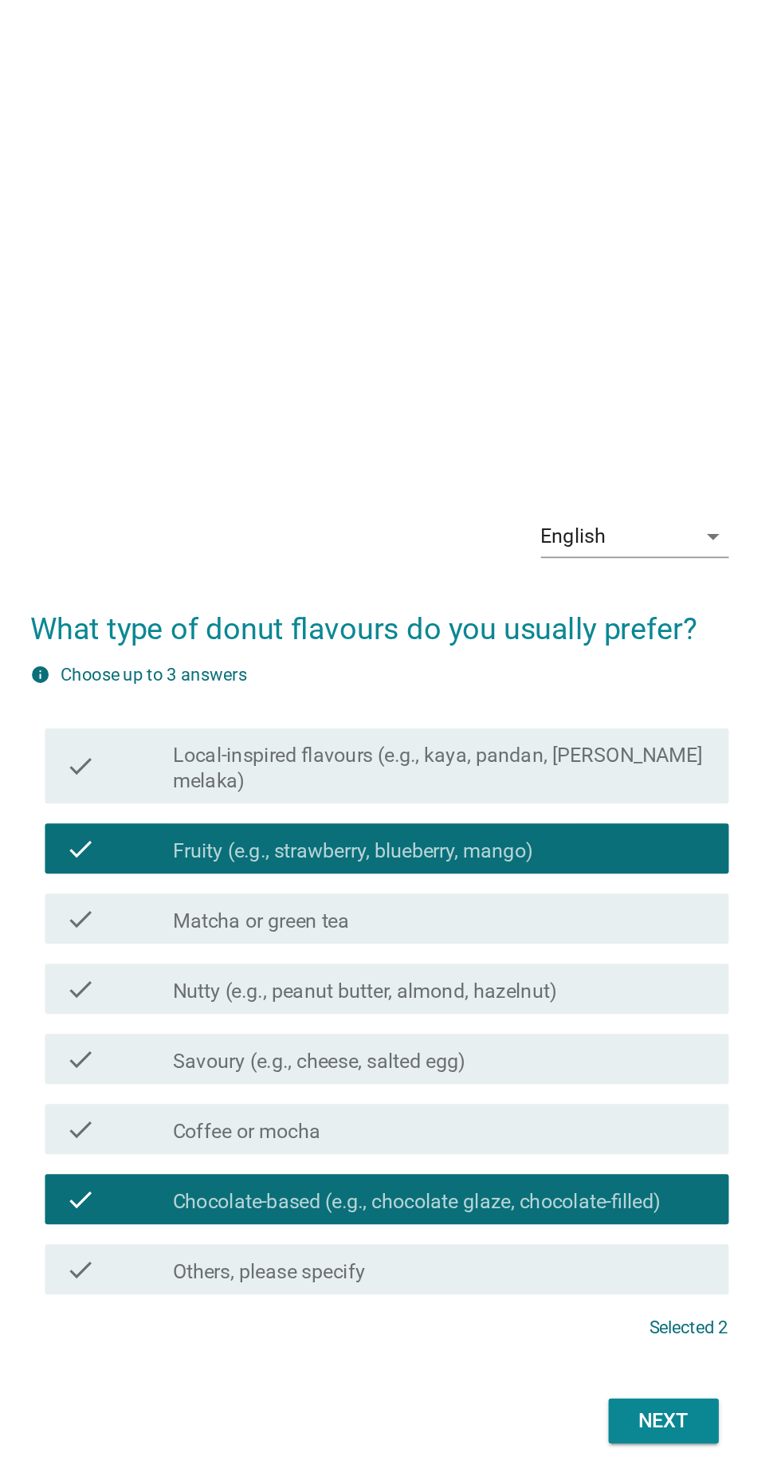
click at [580, 1035] on div "Next" at bounding box center [571, 1024] width 45 height 19
